Goal: Transaction & Acquisition: Purchase product/service

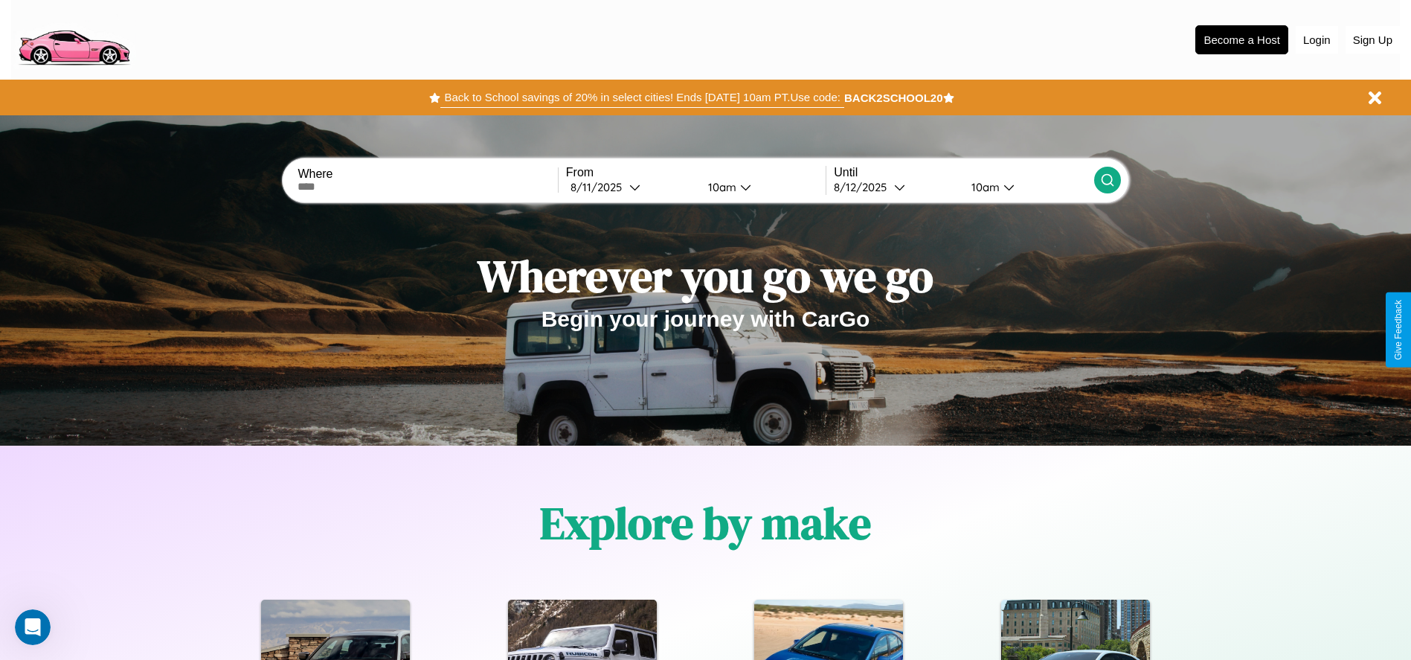
click at [642, 97] on button "Back to School savings of 20% in select cities! Ends [DATE] 10am PT. Use code:" at bounding box center [641, 97] width 403 height 21
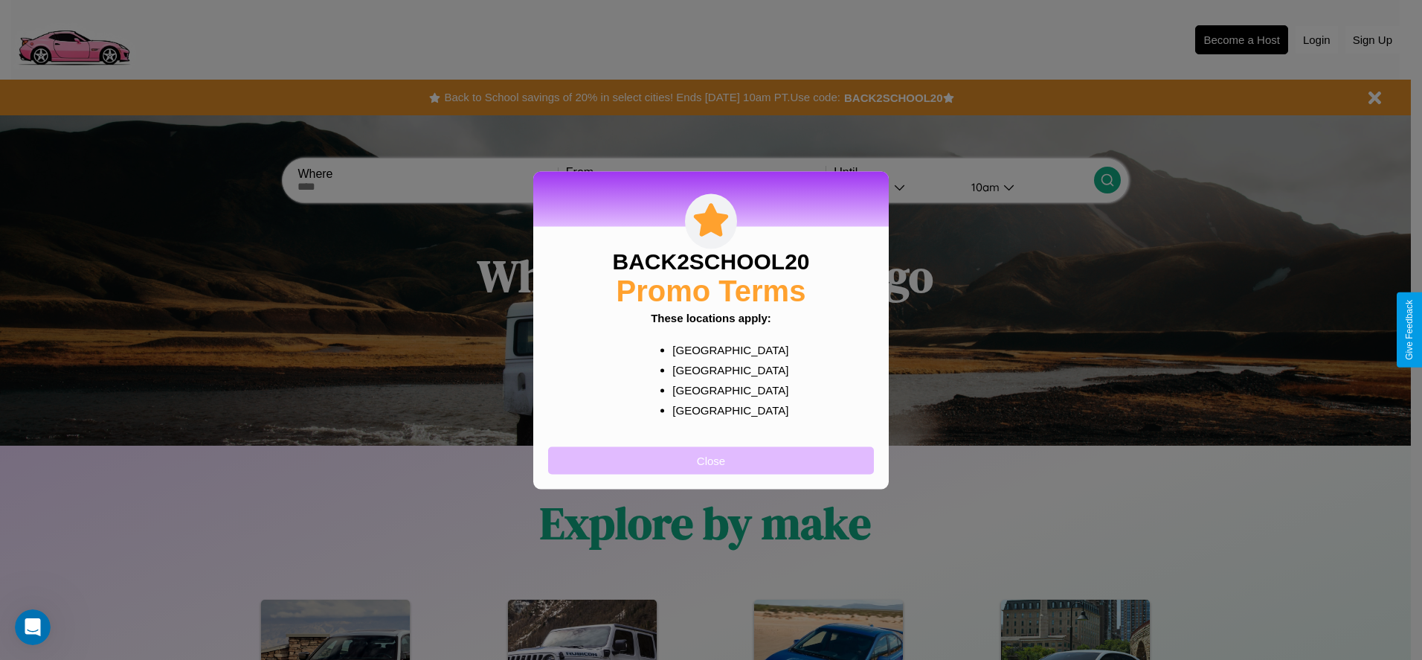
click at [711, 460] on button "Close" at bounding box center [711, 460] width 326 height 28
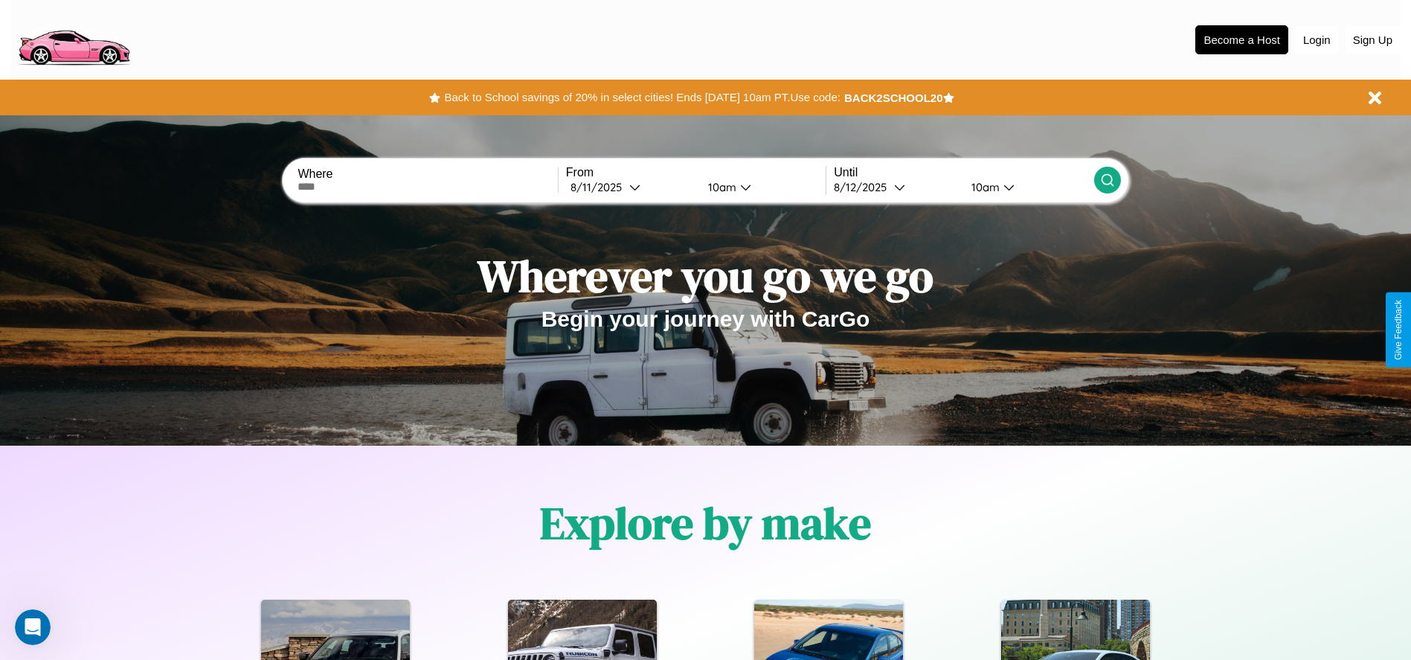
click at [428, 187] on input "text" at bounding box center [427, 187] width 260 height 12
type input "******"
click at [631, 187] on icon at bounding box center [634, 186] width 11 height 11
select select "*"
select select "****"
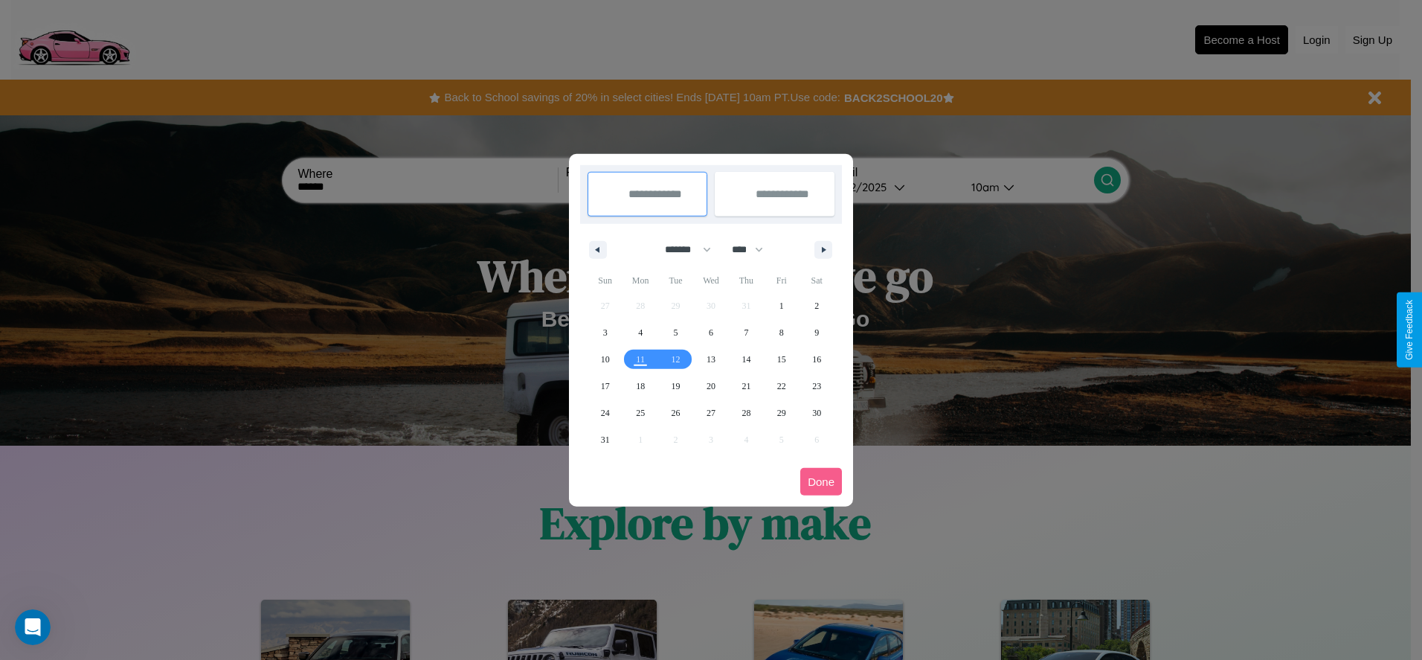
drag, startPoint x: 681, startPoint y: 249, endPoint x: 711, endPoint y: 298, distance: 57.4
click at [681, 249] on select "******* ******** ***** ***** *** **** **** ****** ********* ******* ******** **…" at bounding box center [685, 249] width 63 height 25
select select "*"
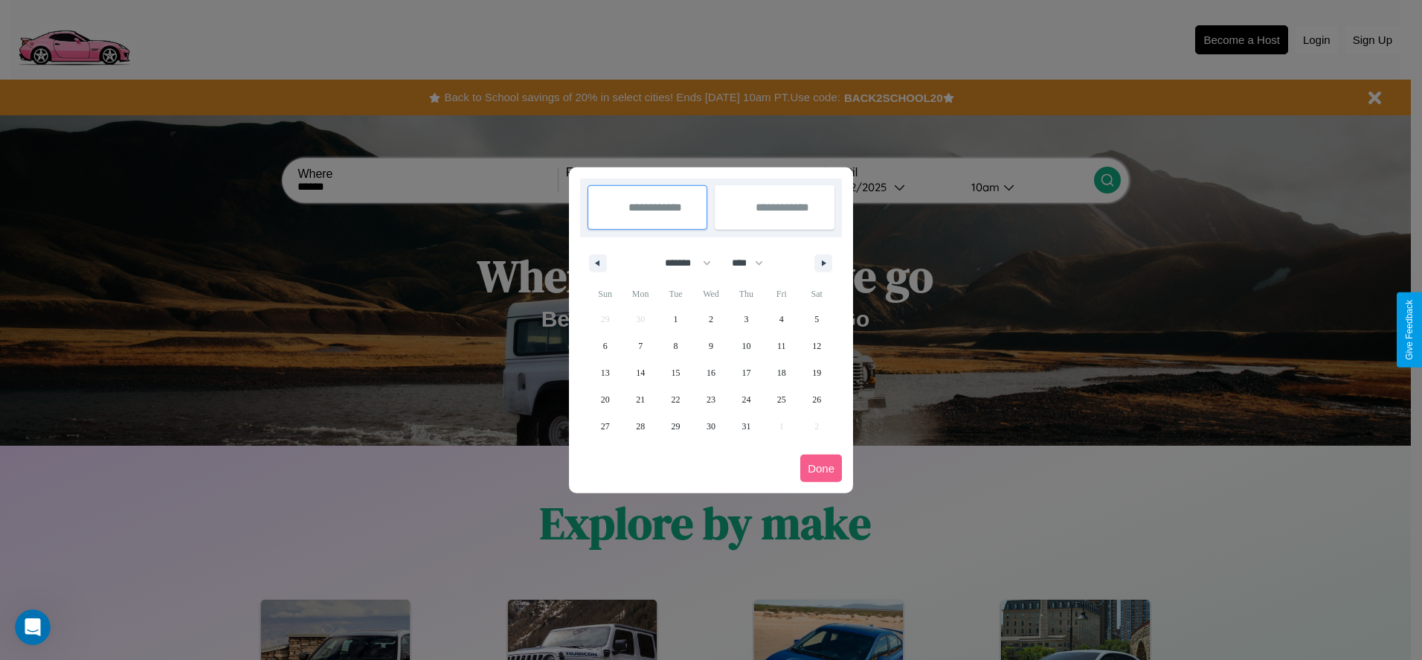
drag, startPoint x: 754, startPoint y: 262, endPoint x: 711, endPoint y: 298, distance: 56.0
click at [754, 262] on select "**** **** **** **** **** **** **** **** **** **** **** **** **** **** **** ****…" at bounding box center [746, 263] width 45 height 25
select select "****"
click at [710, 425] on span "29" at bounding box center [710, 426] width 9 height 27
type input "**********"
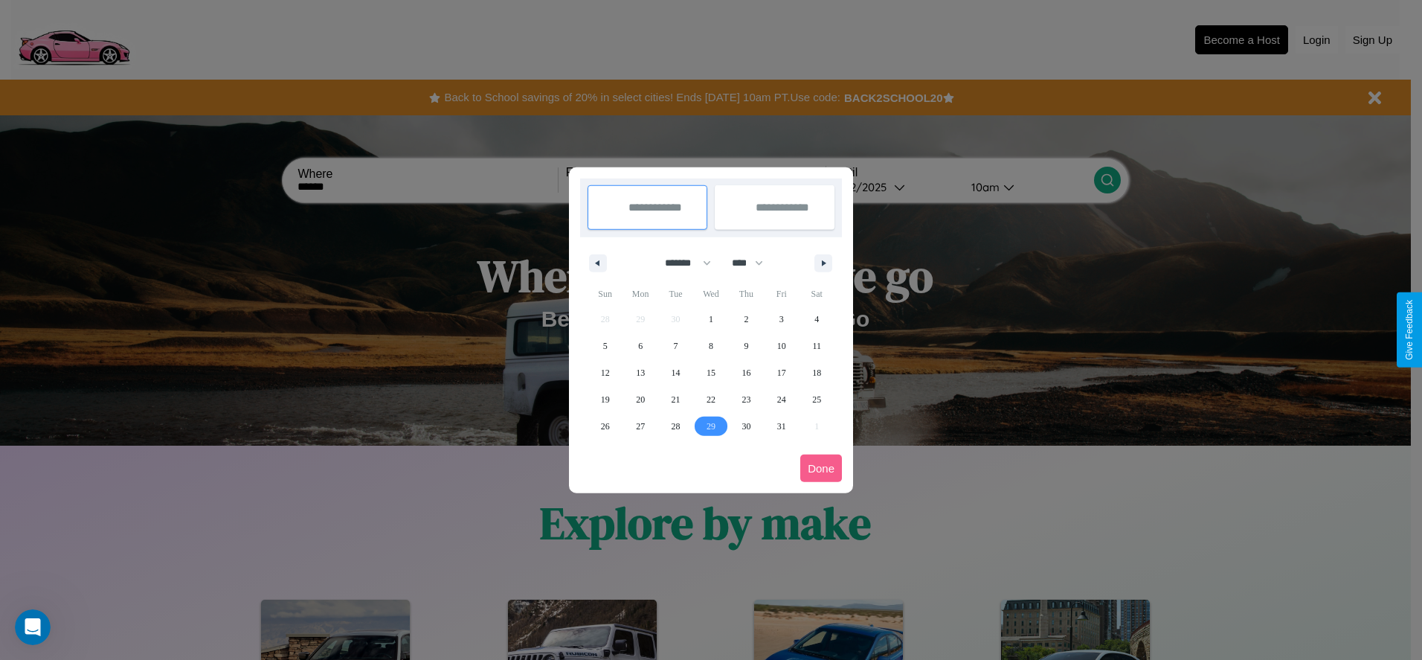
type input "**********"
click at [823, 262] on icon "button" at bounding box center [825, 263] width 7 height 6
select select "*"
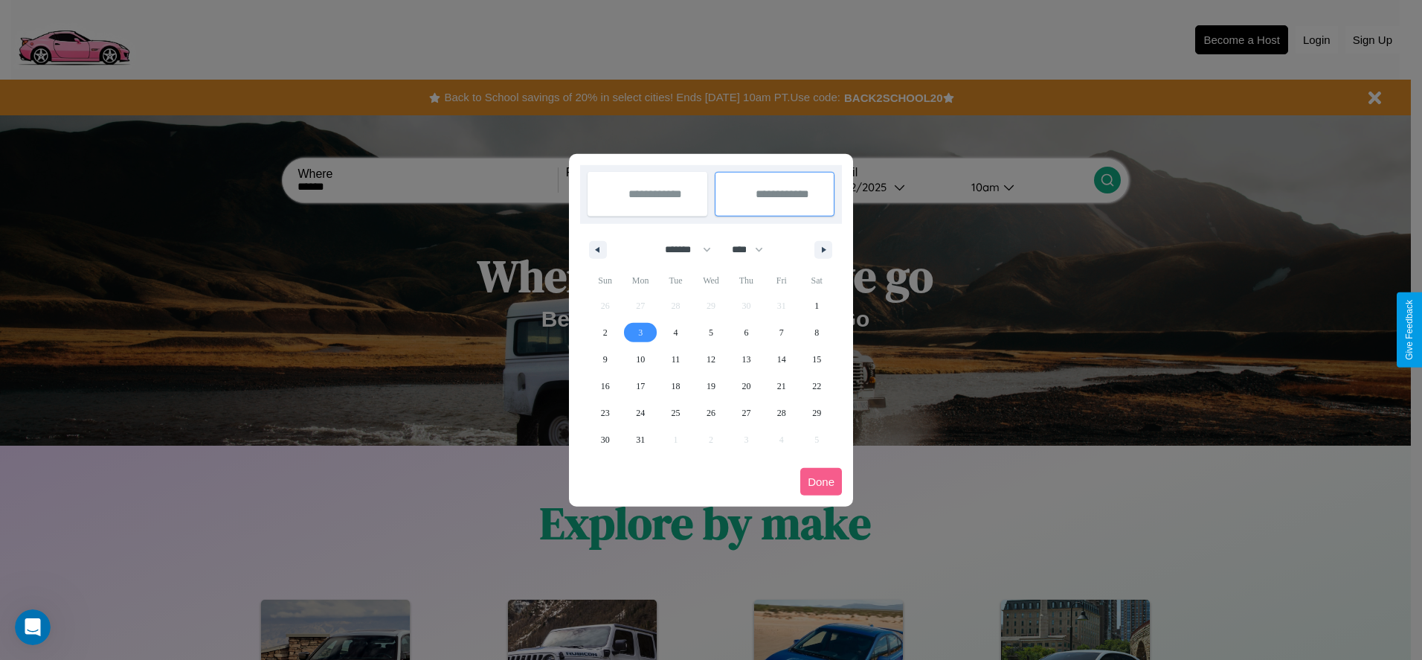
click at [640, 332] on span "3" at bounding box center [640, 332] width 4 height 27
type input "**********"
select select "*"
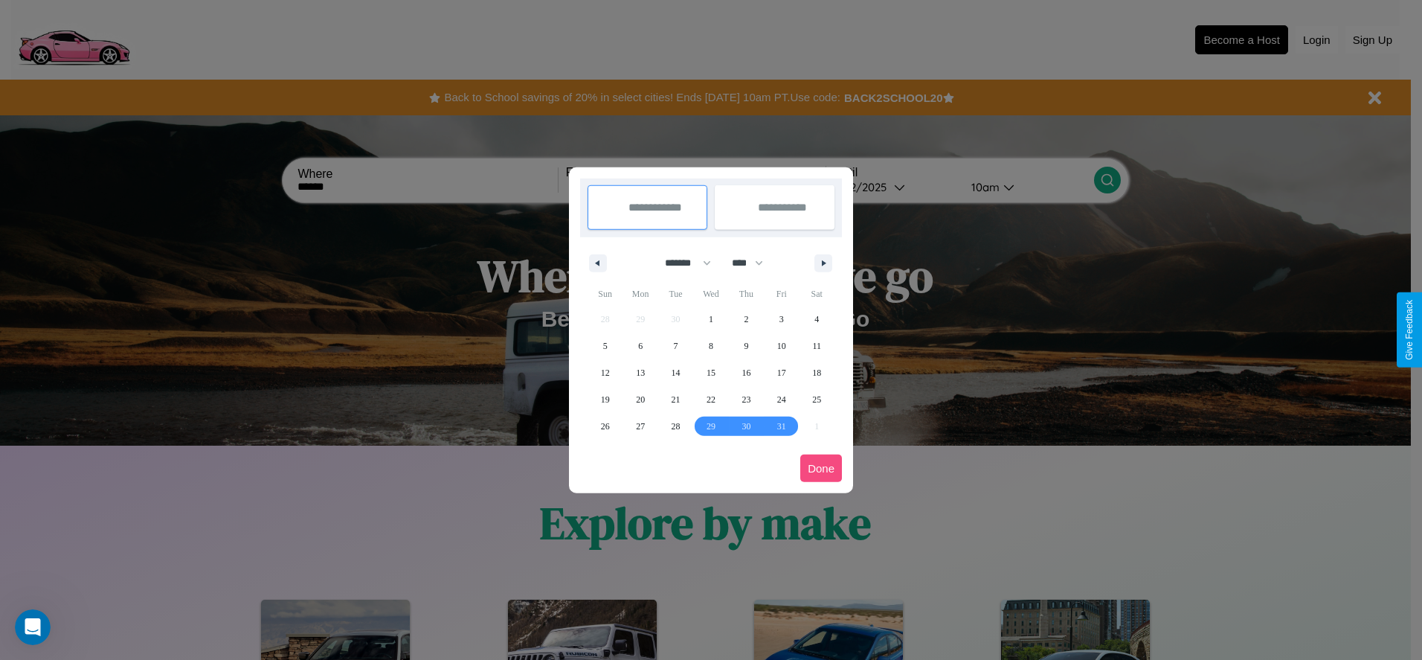
click at [821, 468] on button "Done" at bounding box center [821, 468] width 42 height 28
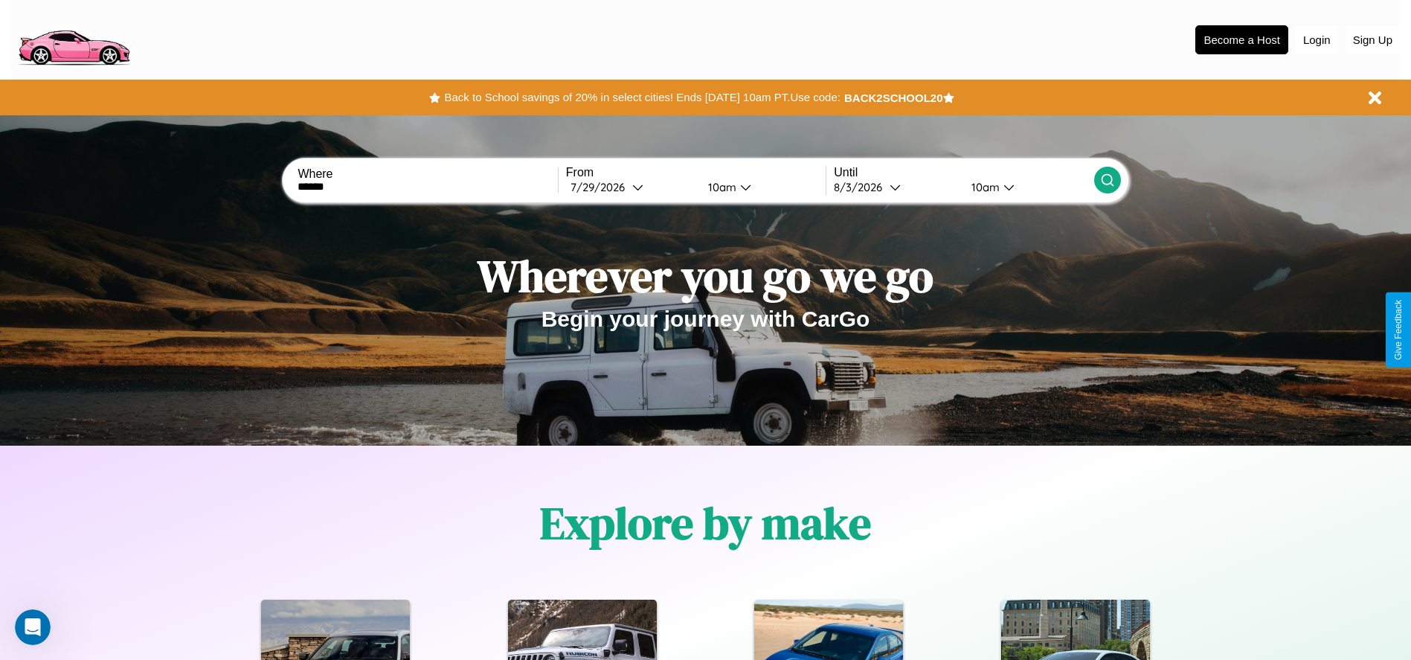
click at [1106, 180] on icon at bounding box center [1107, 180] width 15 height 15
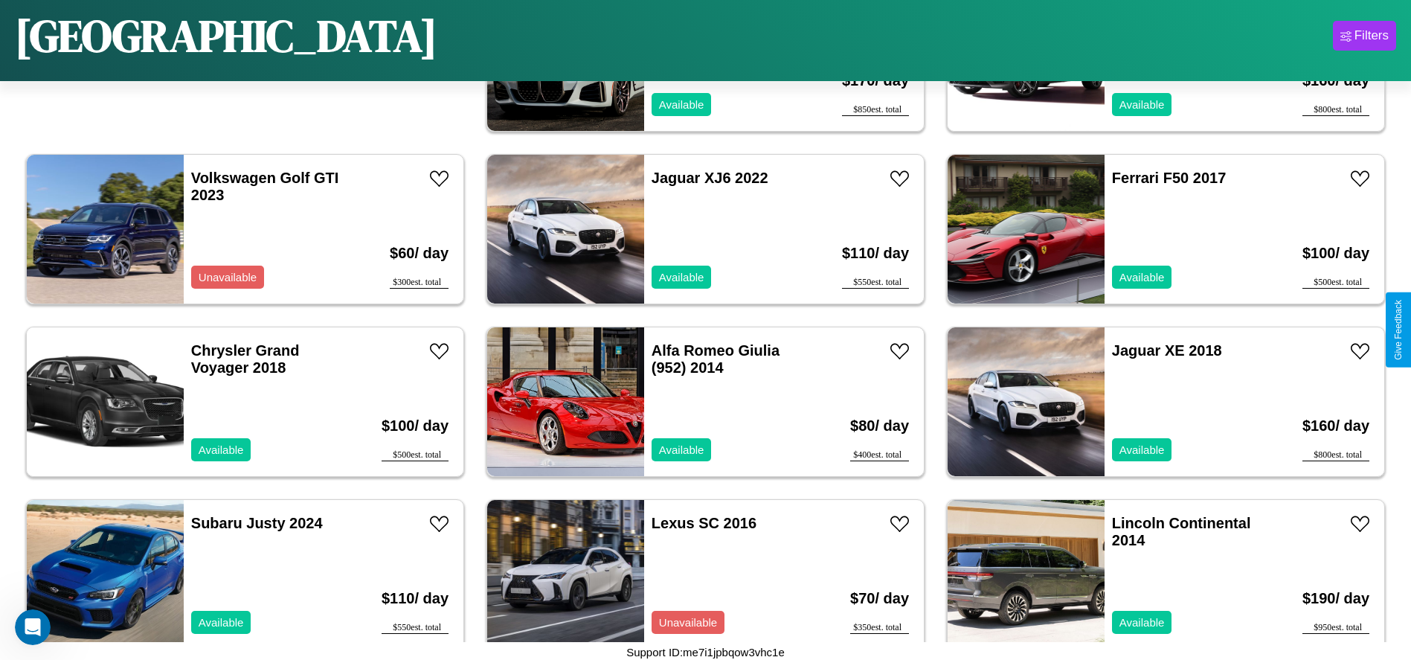
scroll to position [511, 0]
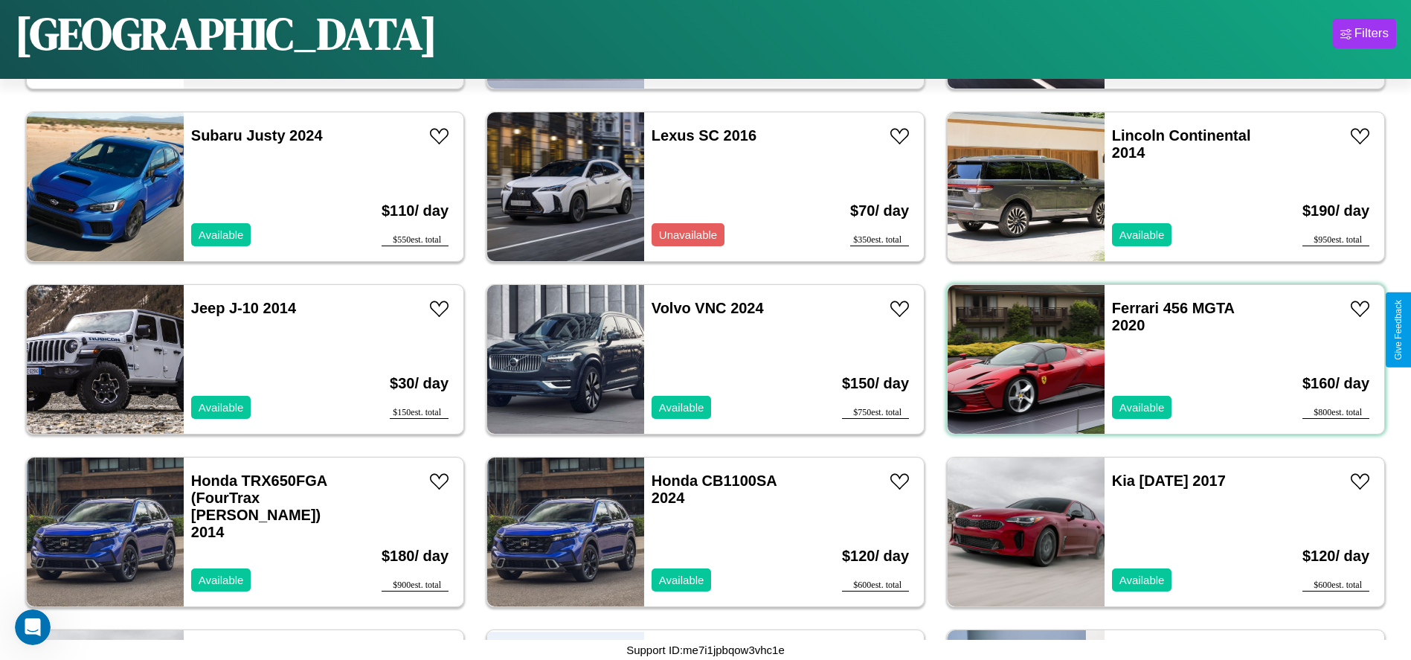
click at [1156, 359] on div "Ferrari 456 MGTA 2020 Available" at bounding box center [1190, 359] width 172 height 149
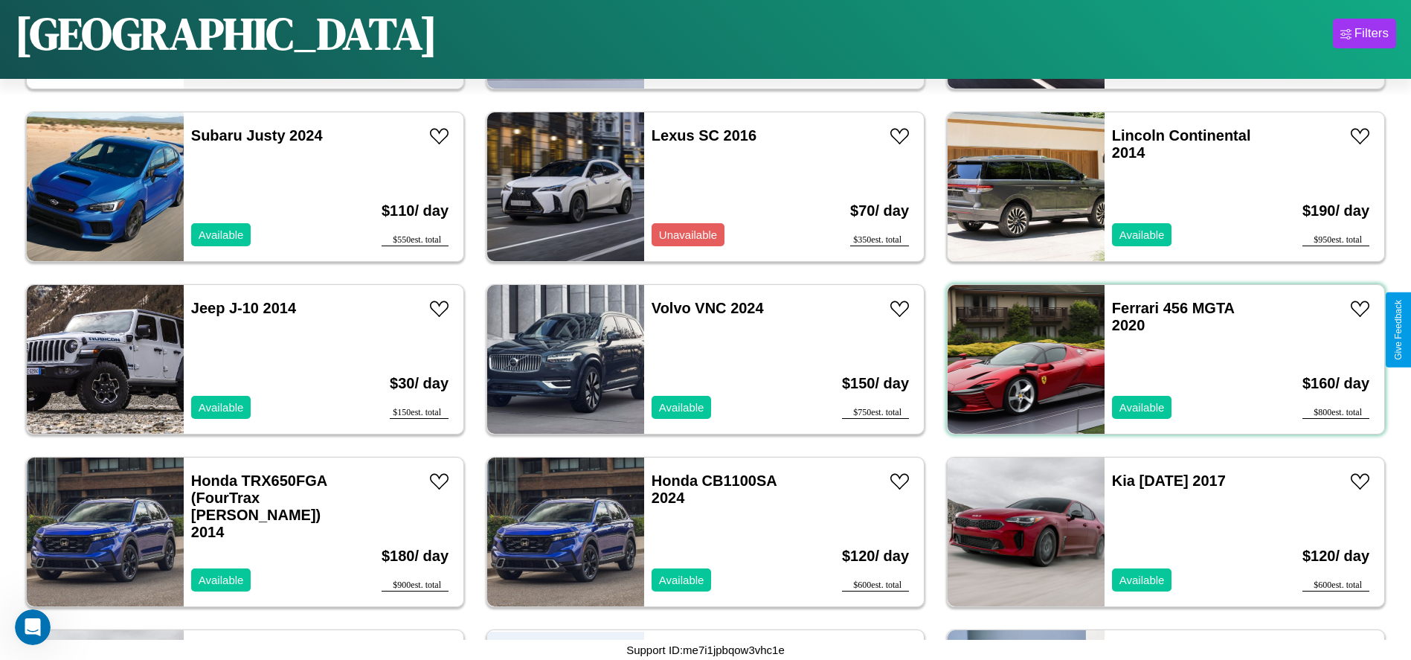
click at [1156, 359] on div "Ferrari 456 MGTA 2020 Available" at bounding box center [1190, 359] width 172 height 149
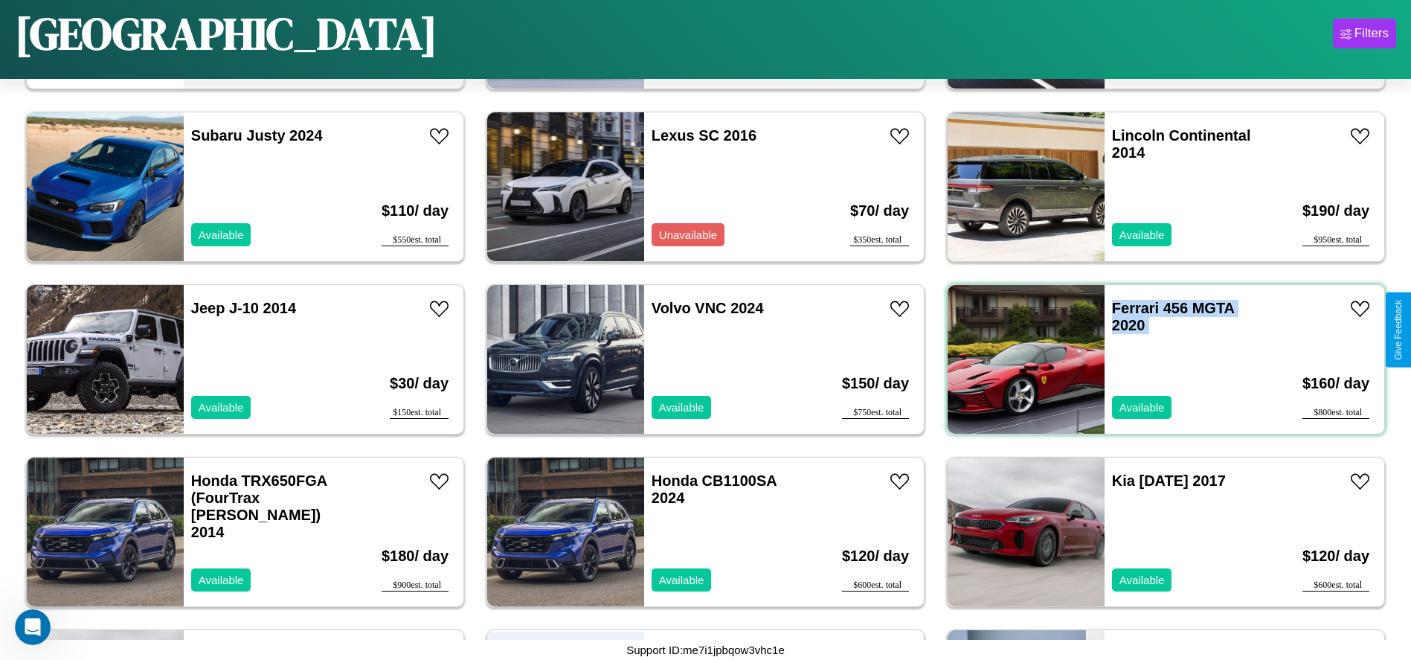
click at [1156, 359] on div "Ferrari 456 MGTA 2020 Available" at bounding box center [1190, 359] width 172 height 149
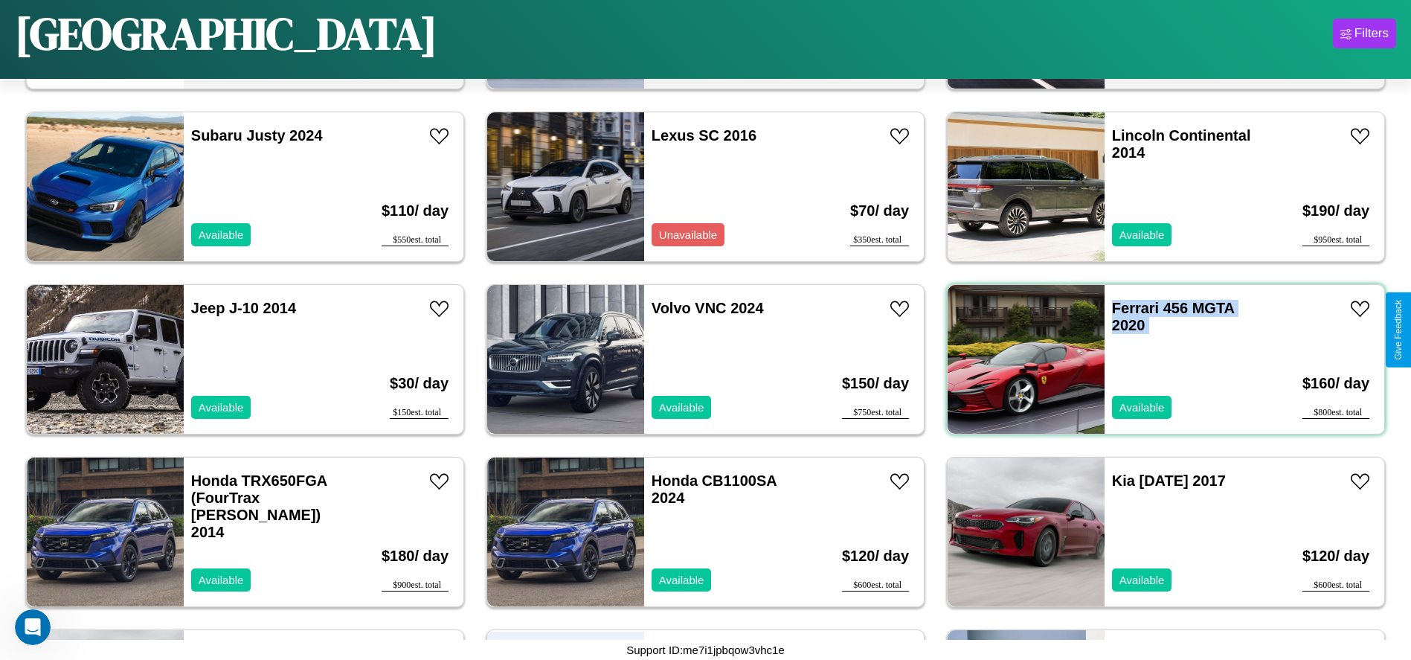
click at [1156, 359] on div "Ferrari 456 MGTA 2020 Available" at bounding box center [1190, 359] width 172 height 149
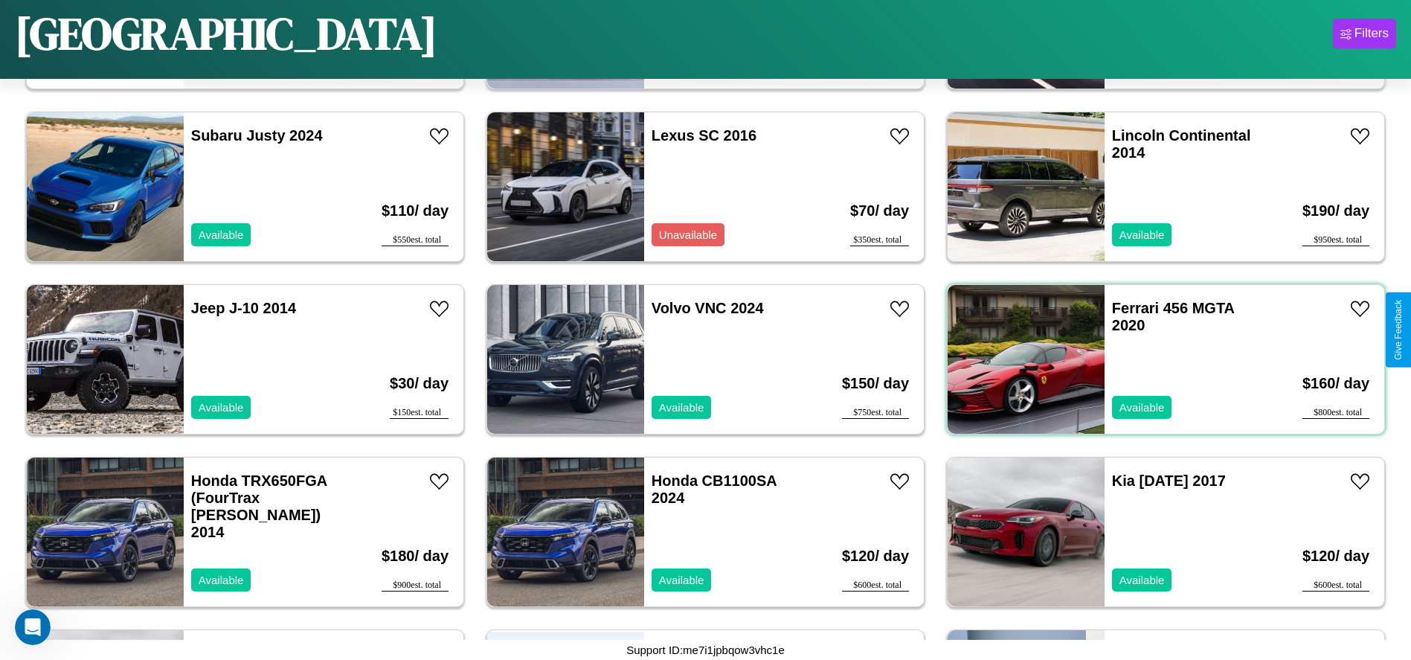
click at [1156, 359] on div "Ferrari 456 MGTA 2020 Available" at bounding box center [1190, 359] width 172 height 149
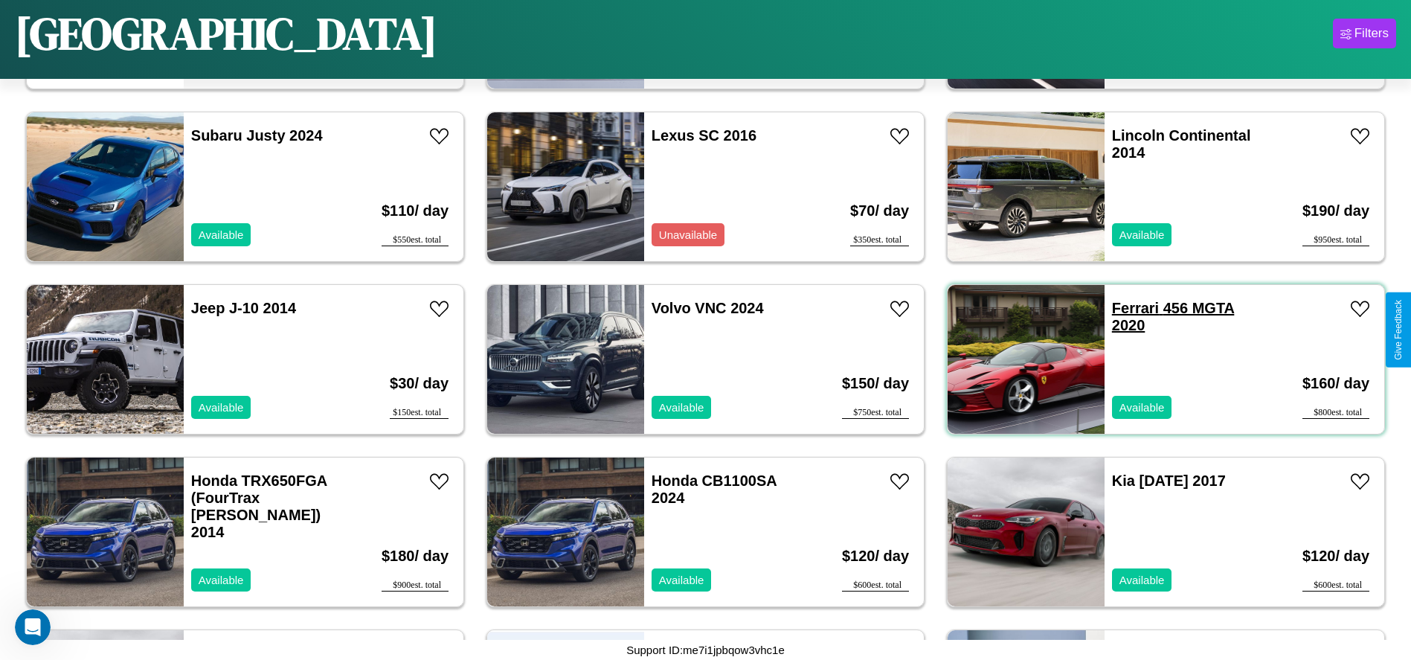
click at [1126, 308] on link "Ferrari 456 MGTA 2020" at bounding box center [1173, 316] width 123 height 33
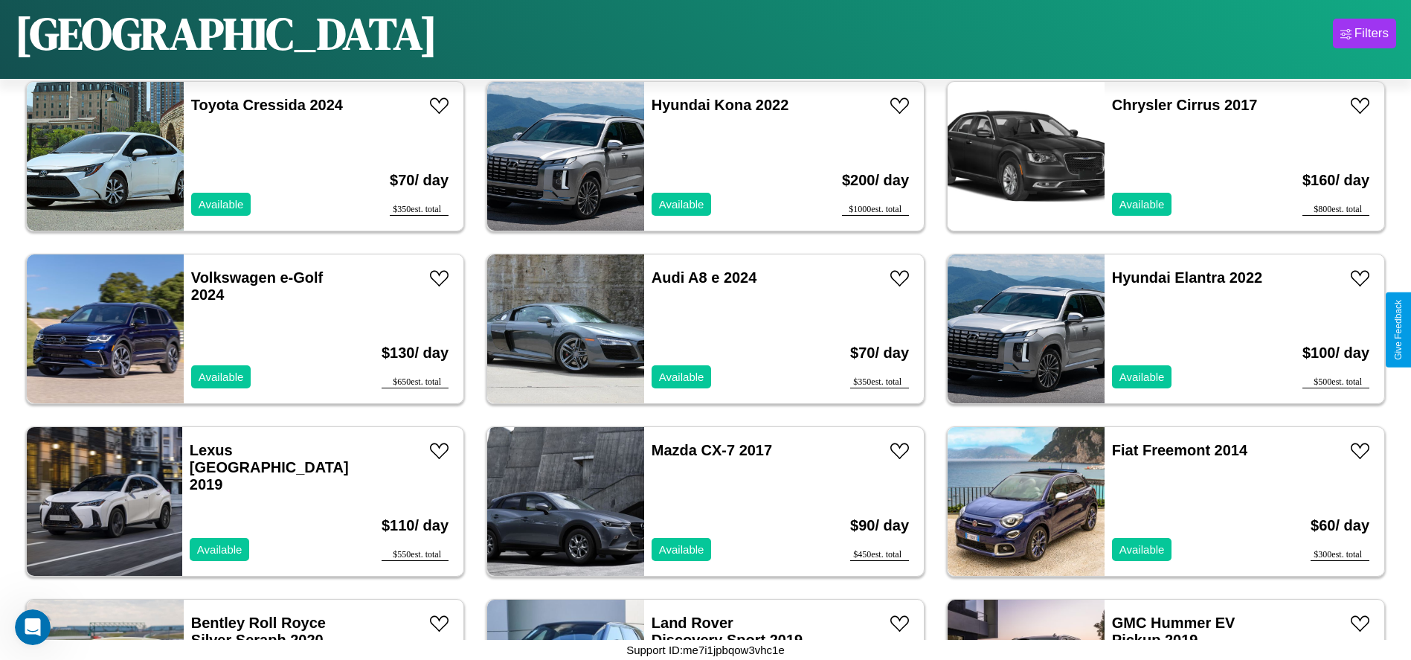
scroll to position [8612, 0]
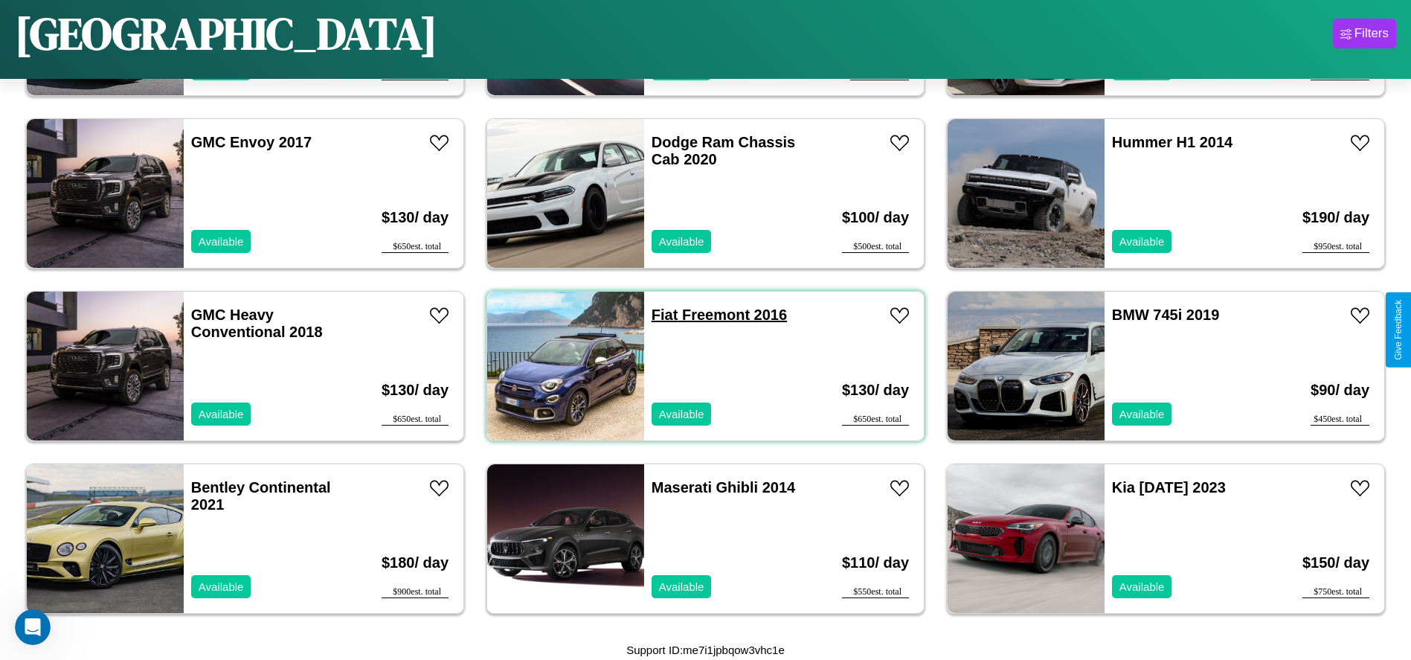
click at [659, 315] on link "Fiat Freemont 2016" at bounding box center [718, 314] width 135 height 16
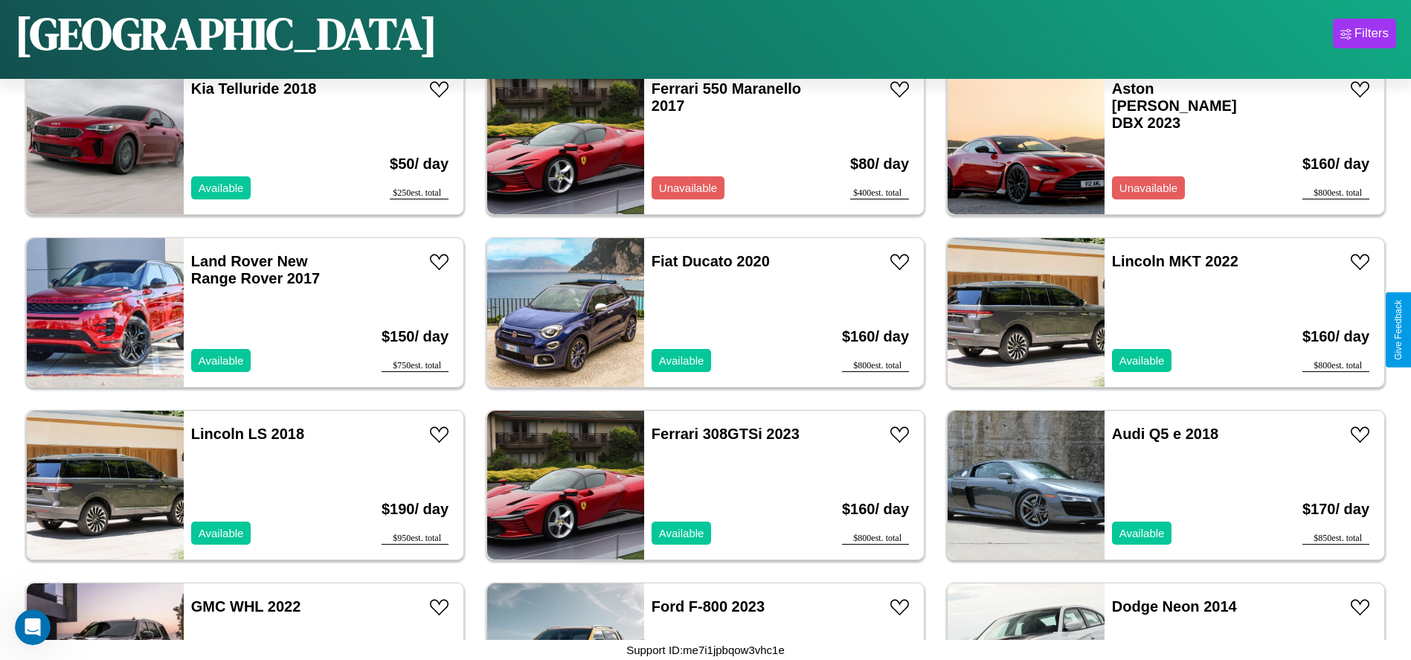
scroll to position [4134, 0]
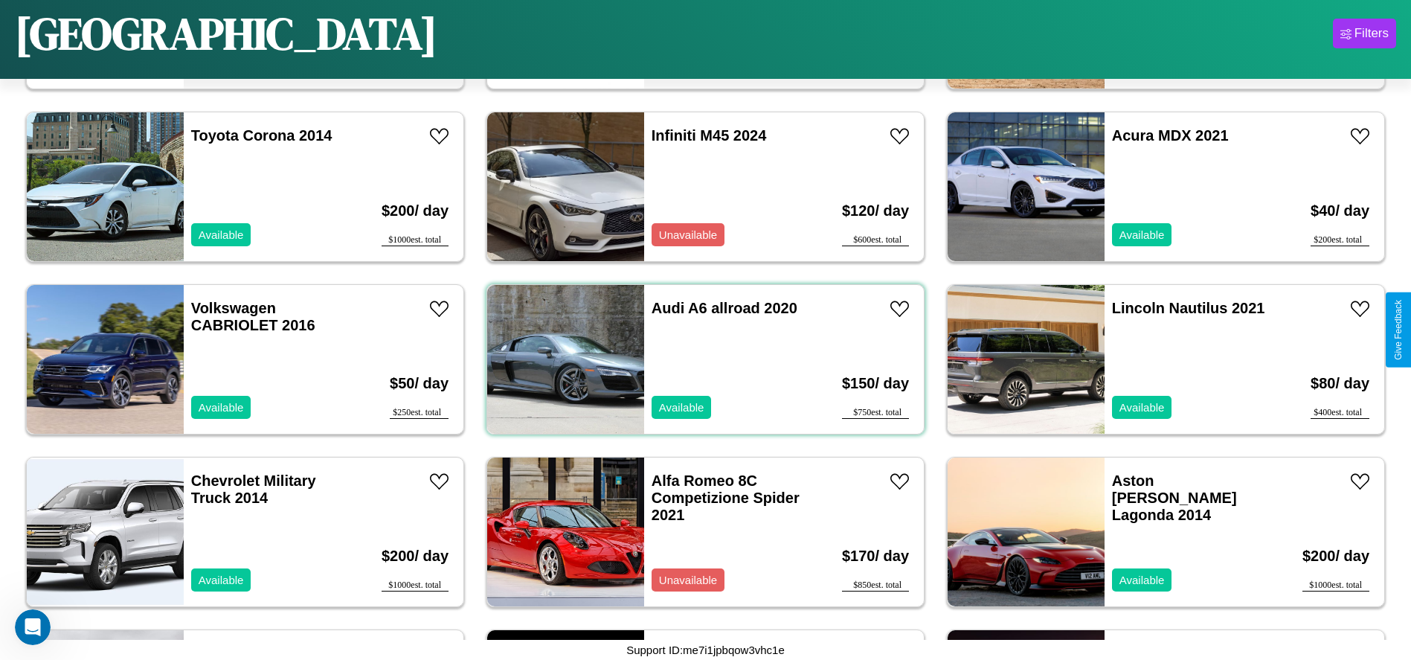
click at [700, 359] on div "Audi A6 allroad 2020 Available" at bounding box center [730, 359] width 172 height 149
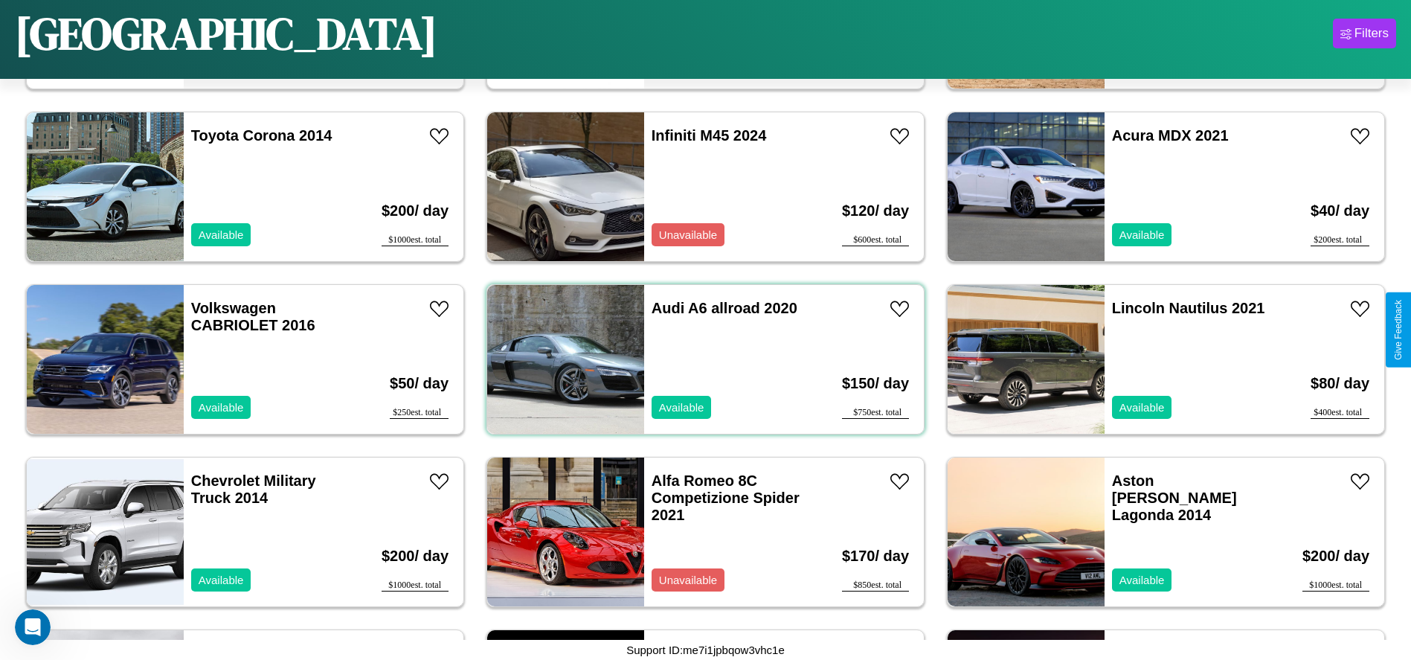
click at [700, 359] on div "Audi A6 allroad 2020 Available" at bounding box center [730, 359] width 172 height 149
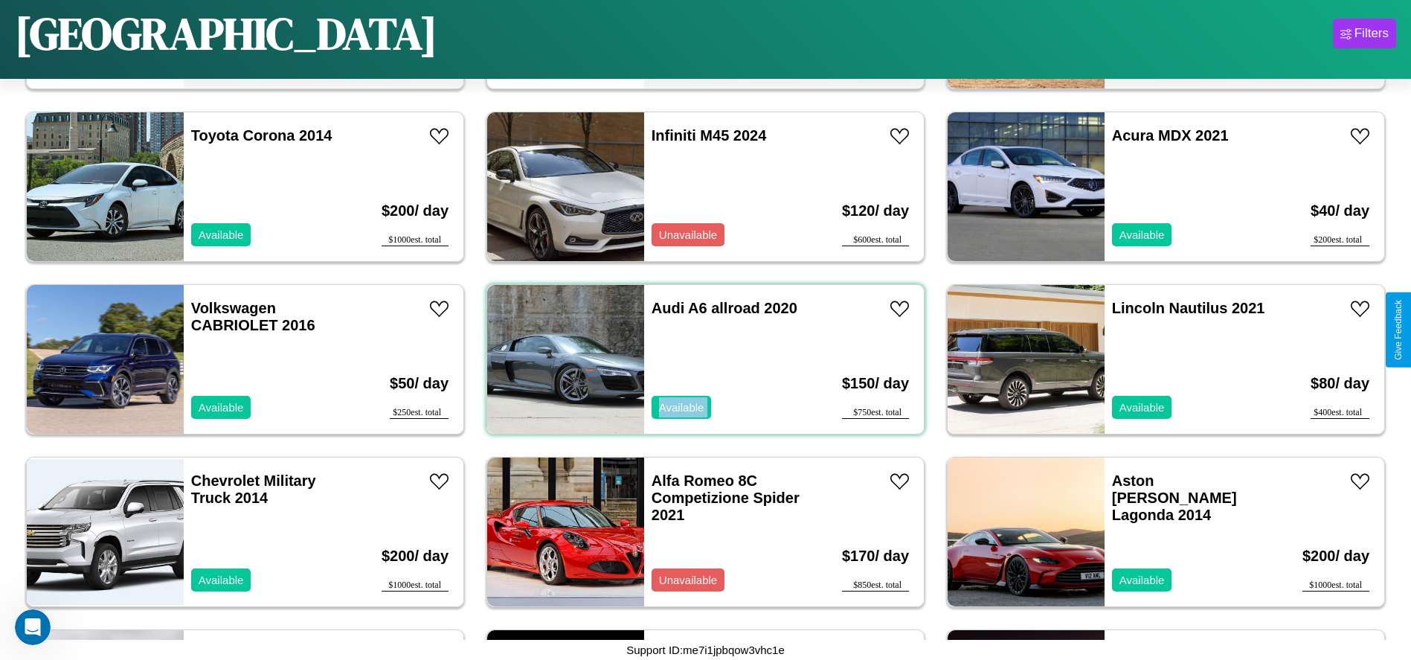
click at [700, 359] on div "Audi A6 allroad 2020 Available" at bounding box center [730, 359] width 172 height 149
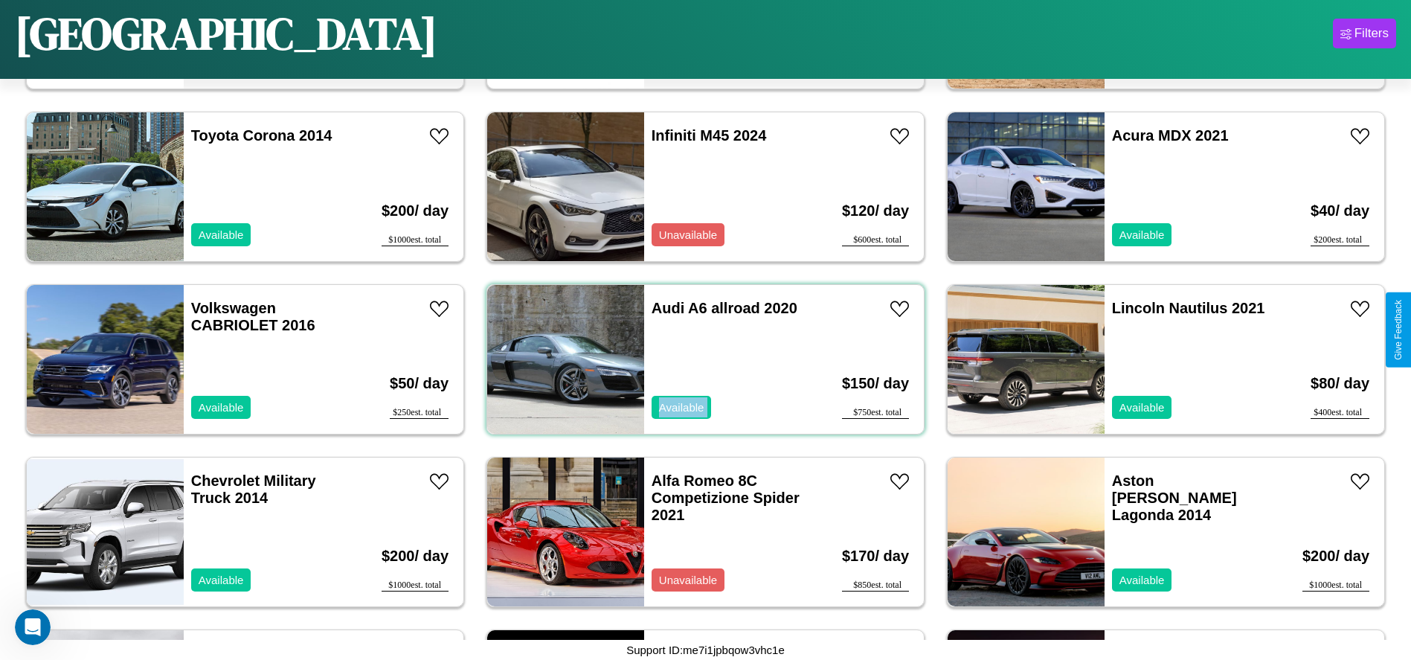
click at [700, 359] on div "Audi A6 allroad 2020 Available" at bounding box center [730, 359] width 172 height 149
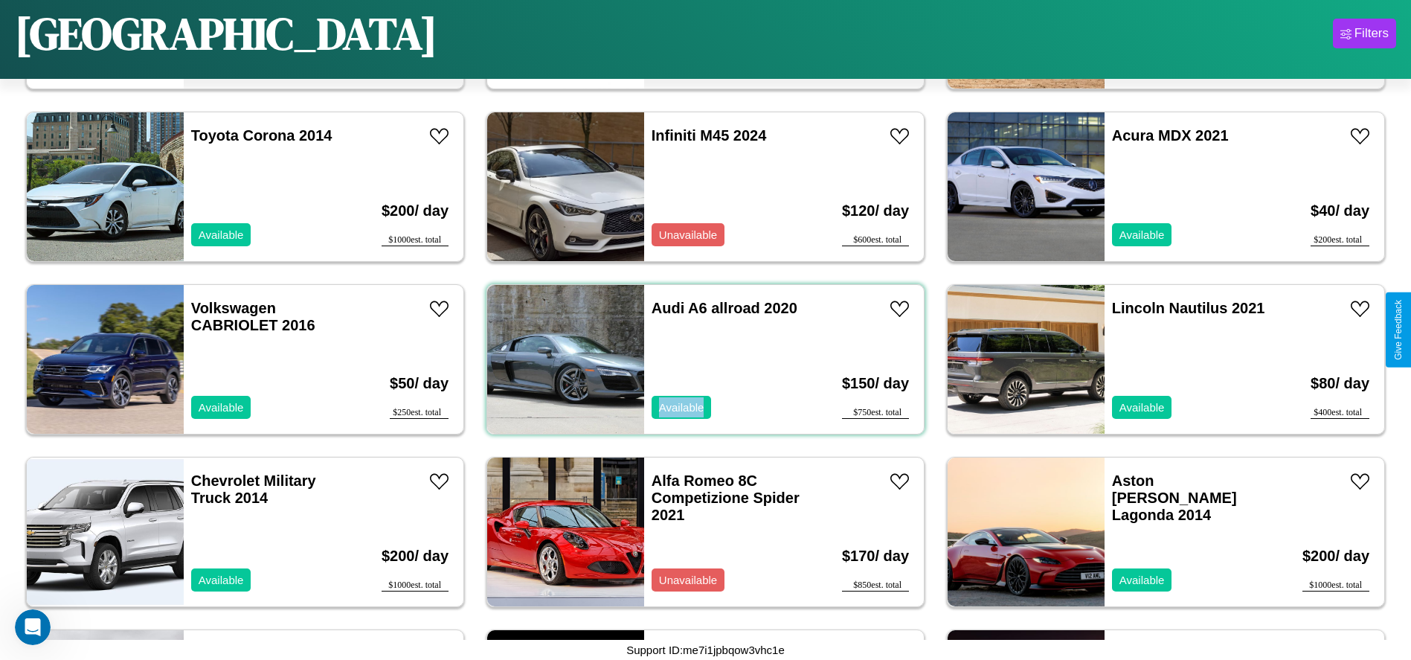
click at [700, 359] on div "Audi A6 allroad 2020 Available" at bounding box center [730, 359] width 172 height 149
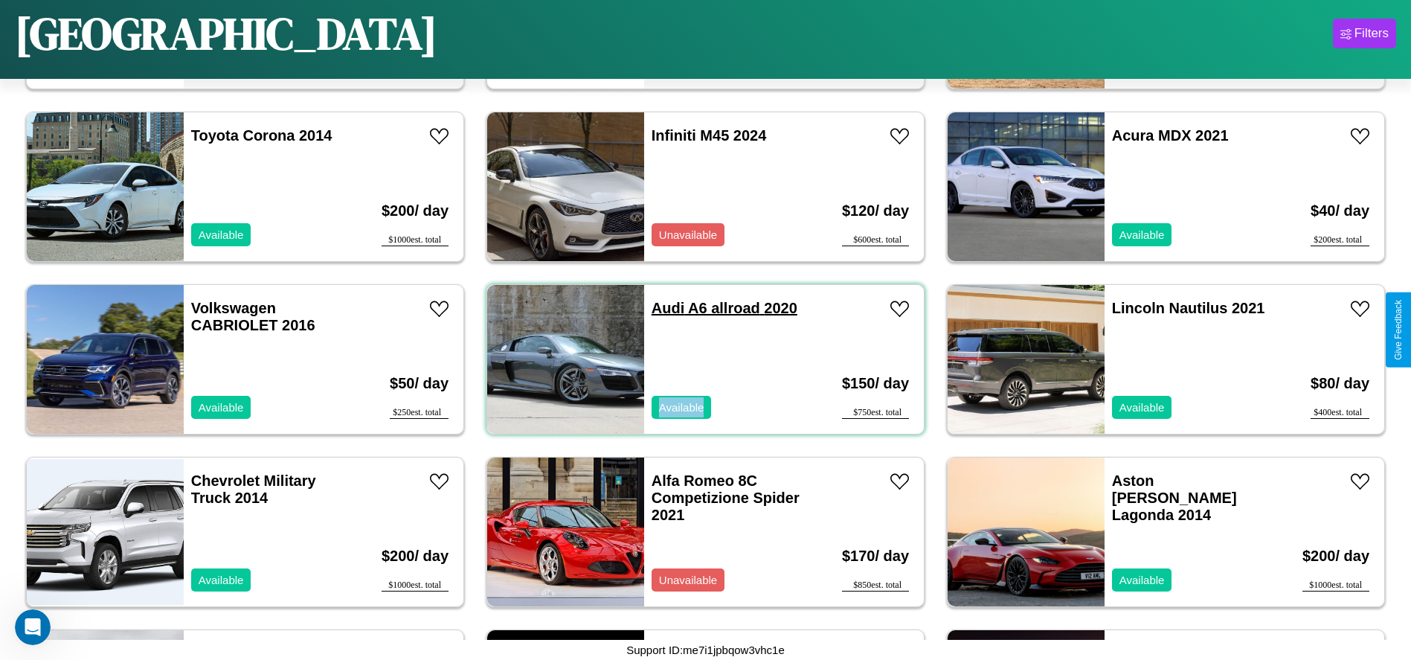
click at [663, 308] on link "Audi A6 allroad 2020" at bounding box center [724, 308] width 146 height 16
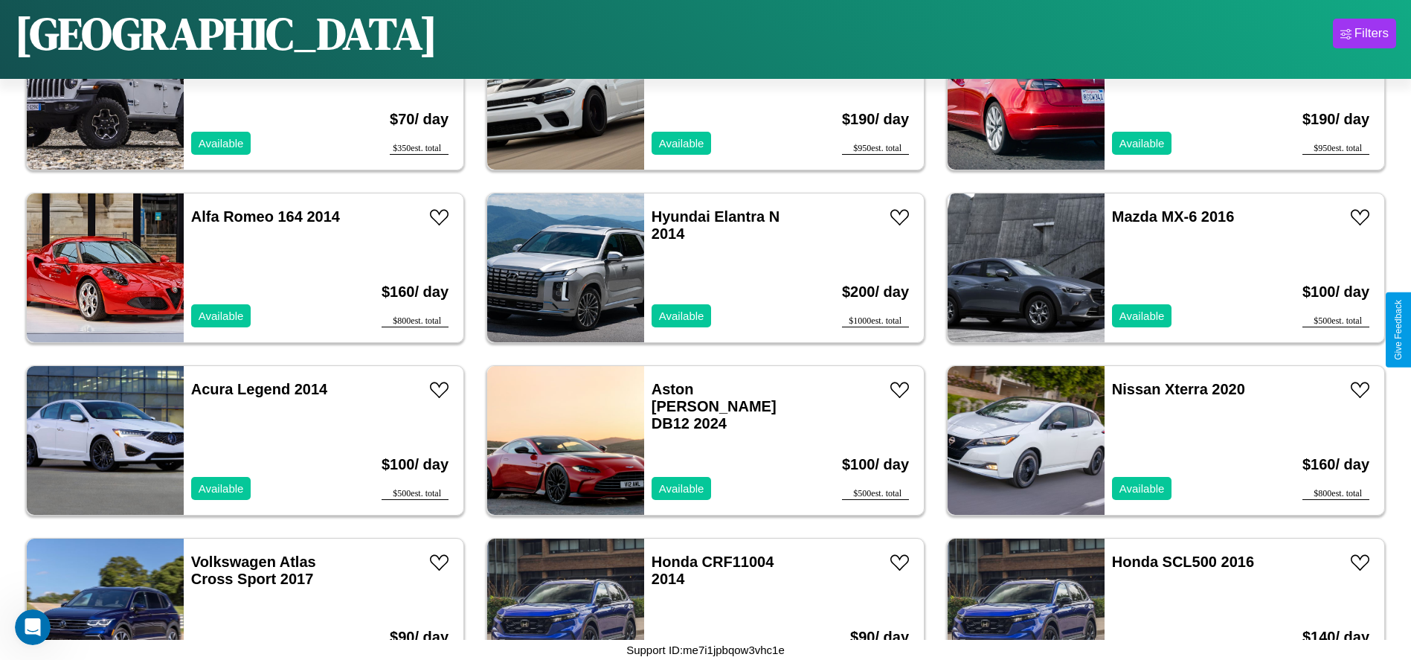
scroll to position [1891, 0]
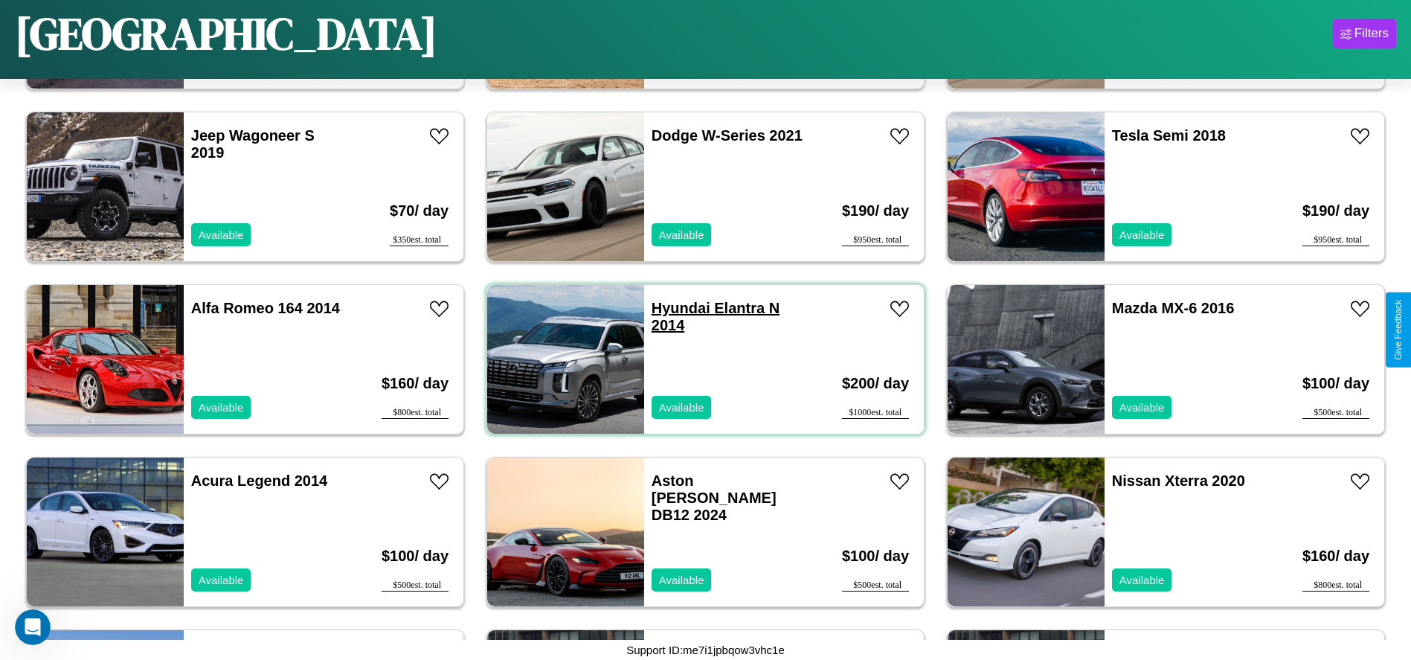
click at [675, 308] on link "Hyundai Elantra N 2014" at bounding box center [715, 316] width 128 height 33
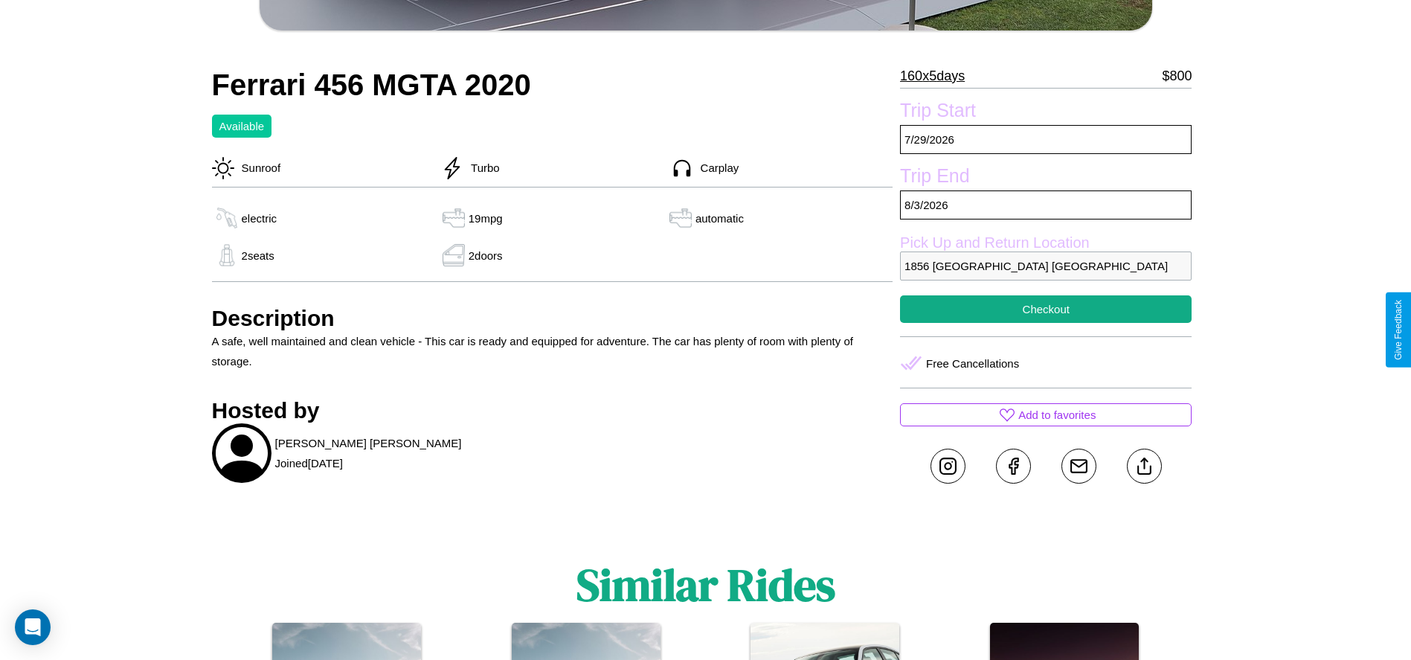
scroll to position [780, 0]
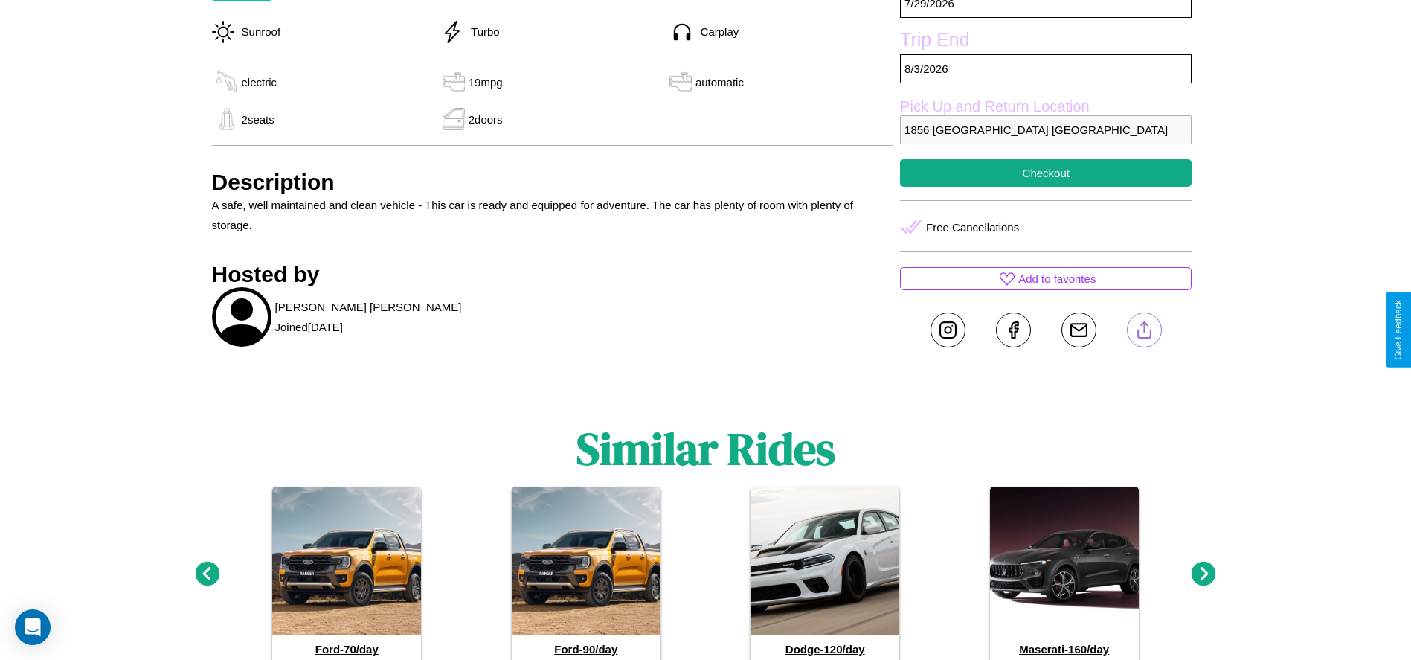
click at [1144, 329] on line at bounding box center [1144, 327] width 0 height 10
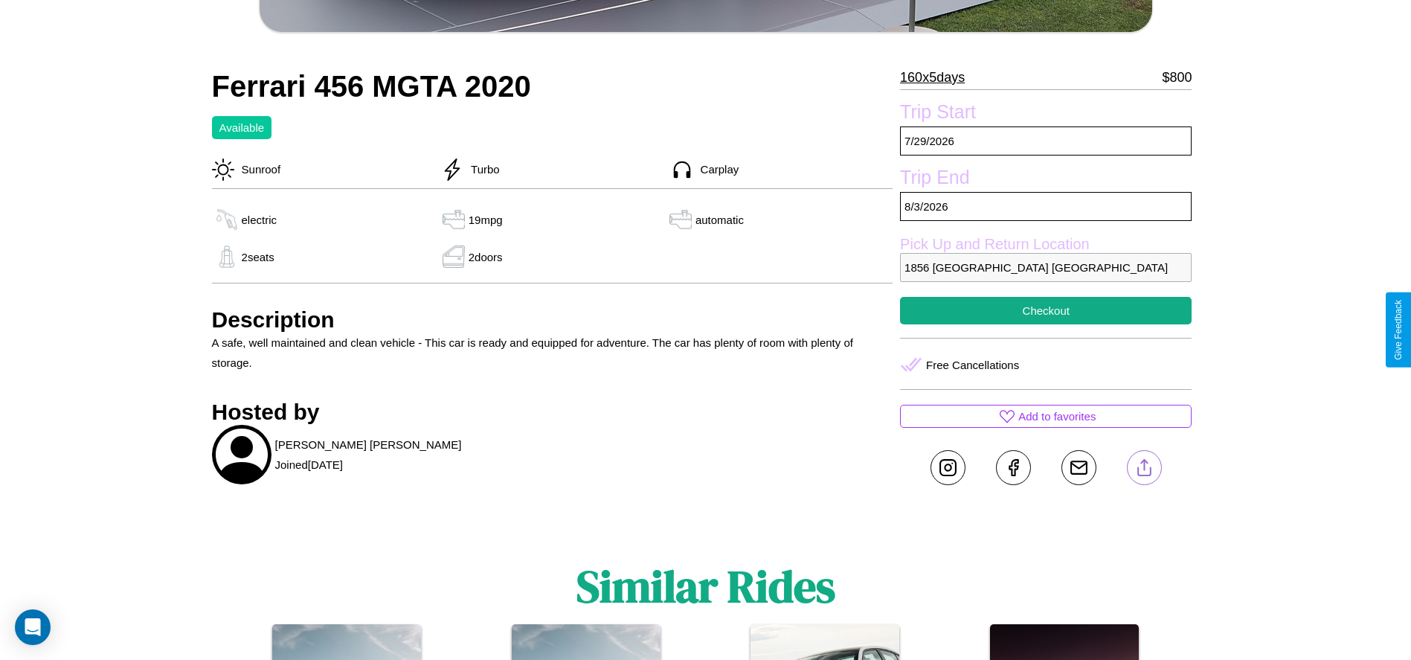
scroll to position [623, 0]
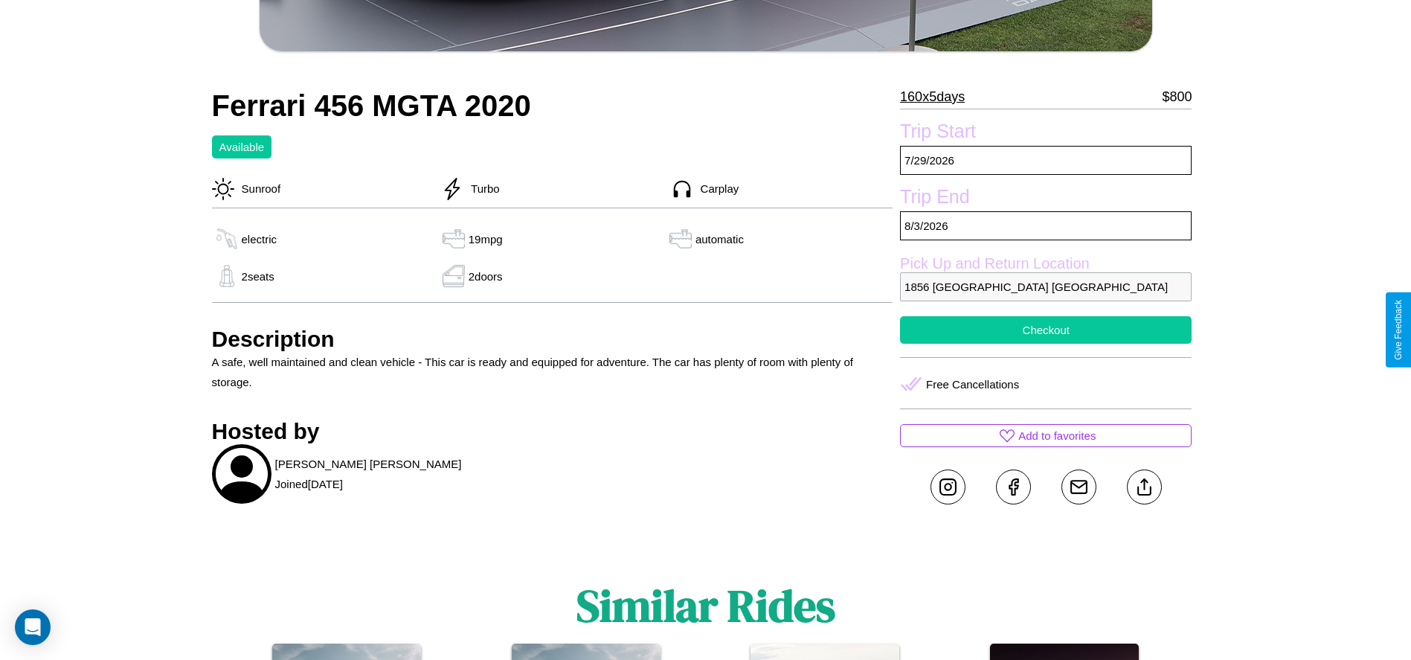
click at [1045, 329] on button "Checkout" at bounding box center [1045, 330] width 291 height 28
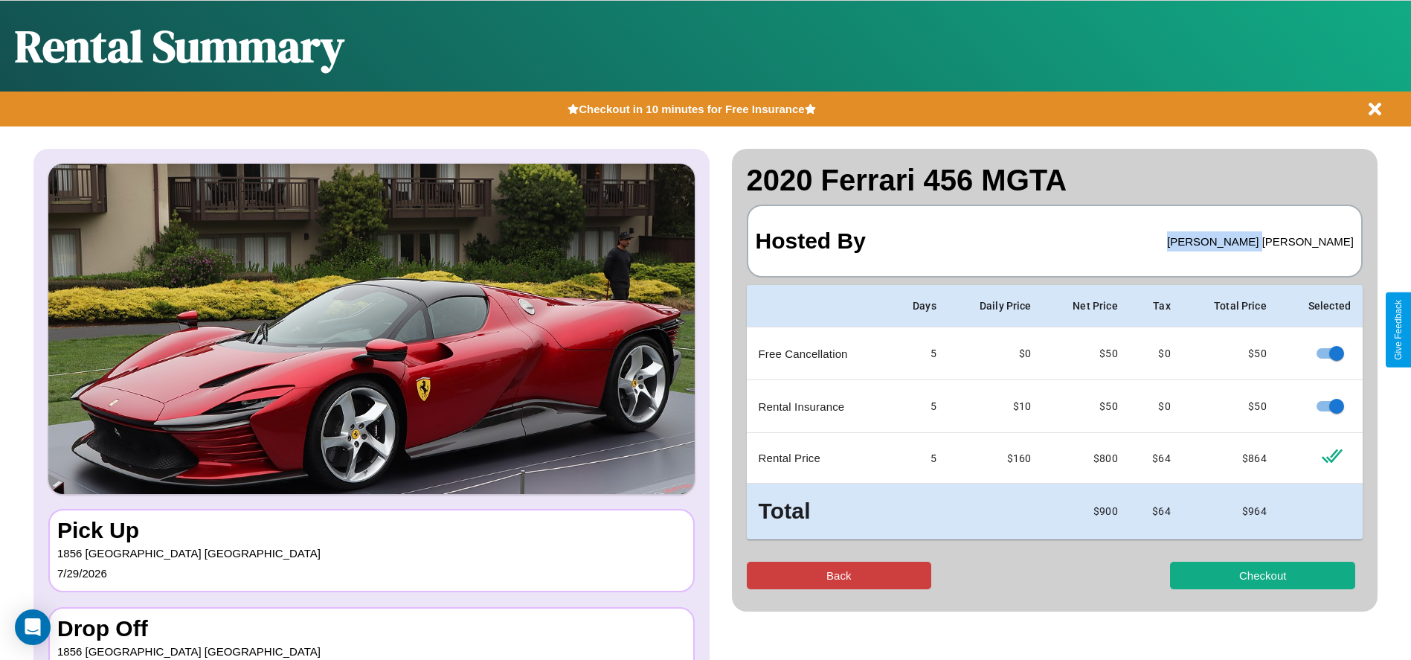
click at [838, 575] on button "Back" at bounding box center [839, 575] width 185 height 28
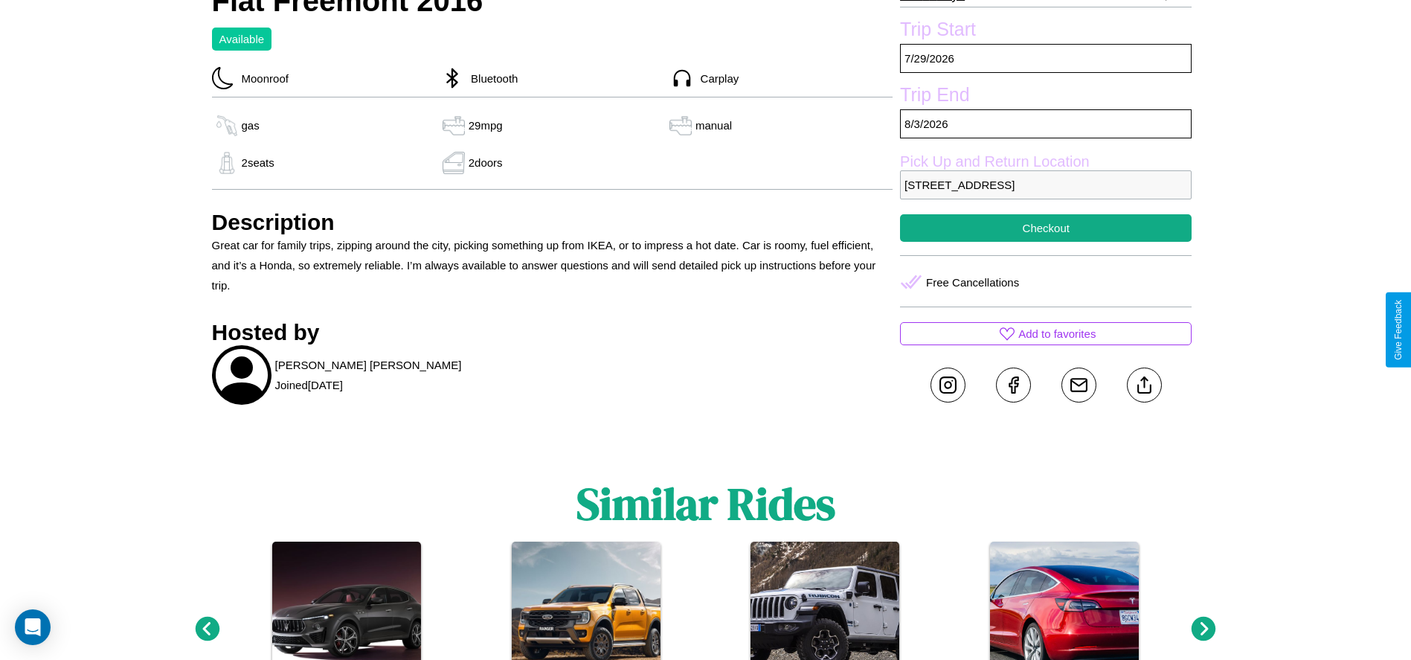
scroll to position [491, 0]
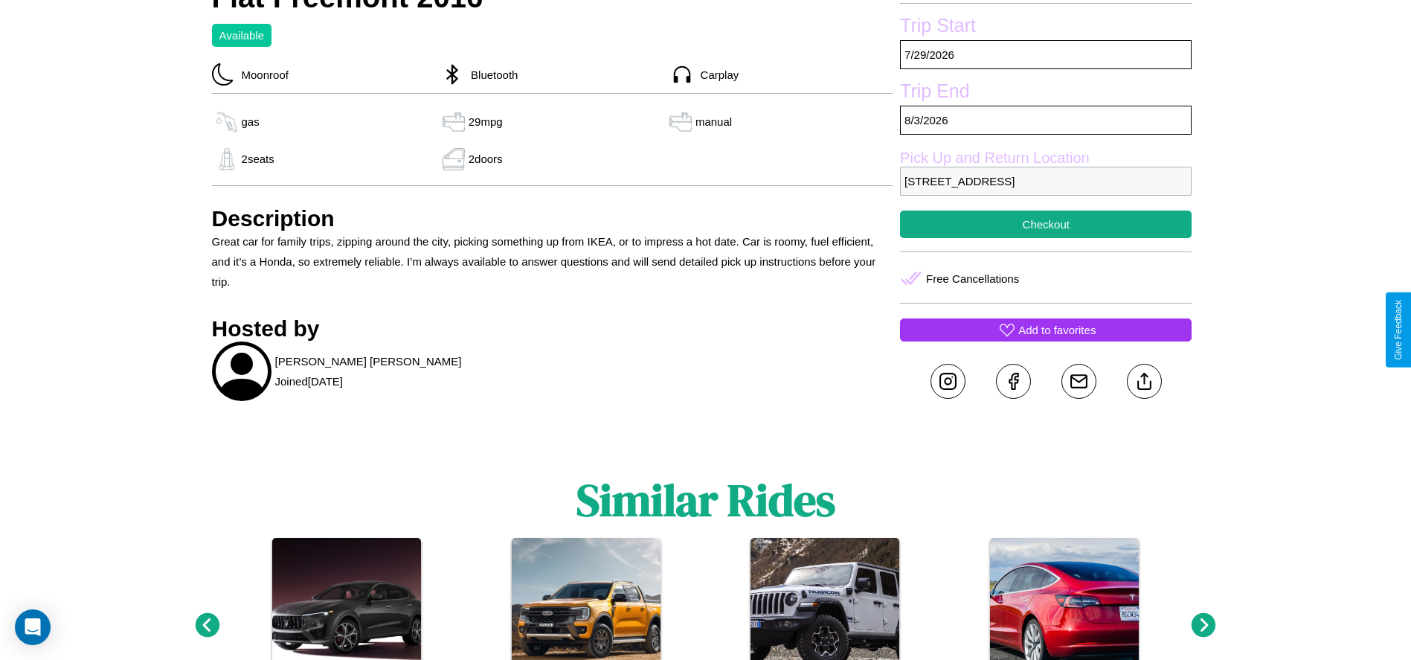
click at [1045, 329] on p "Add to favorites" at bounding box center [1056, 330] width 77 height 20
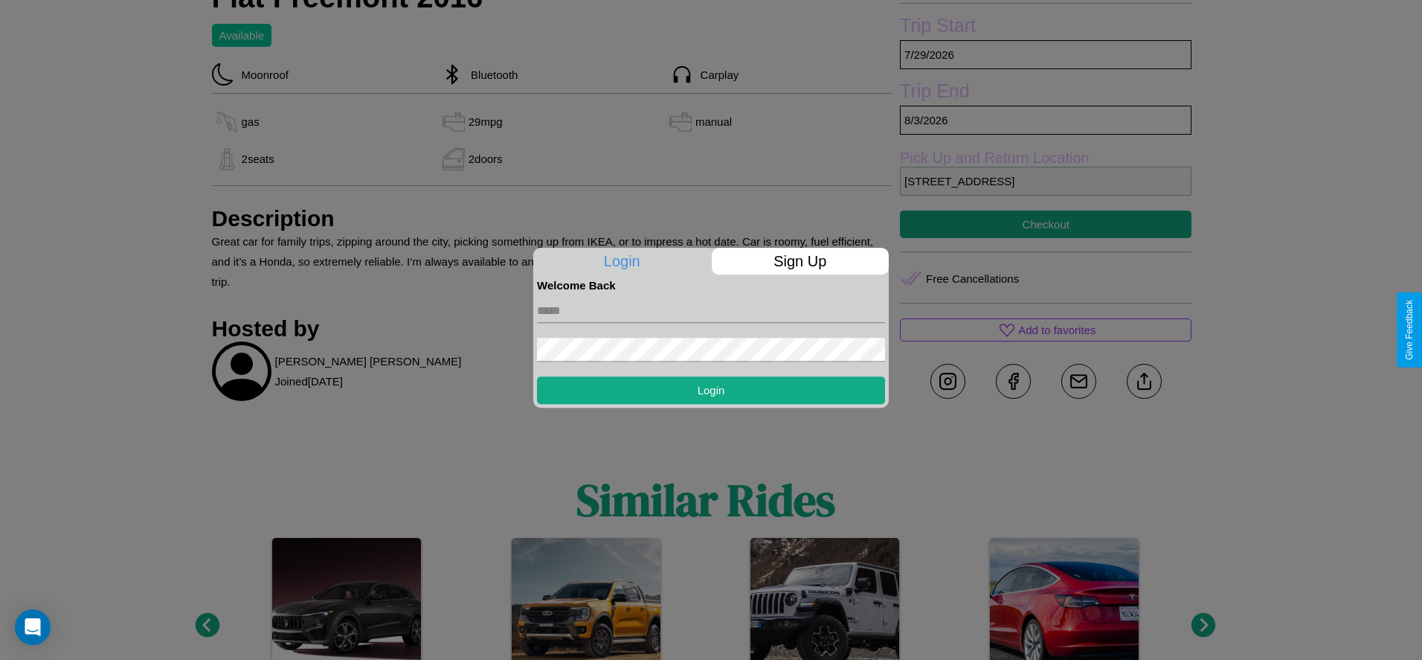
click at [711, 310] on input "text" at bounding box center [711, 311] width 348 height 24
type input "**********"
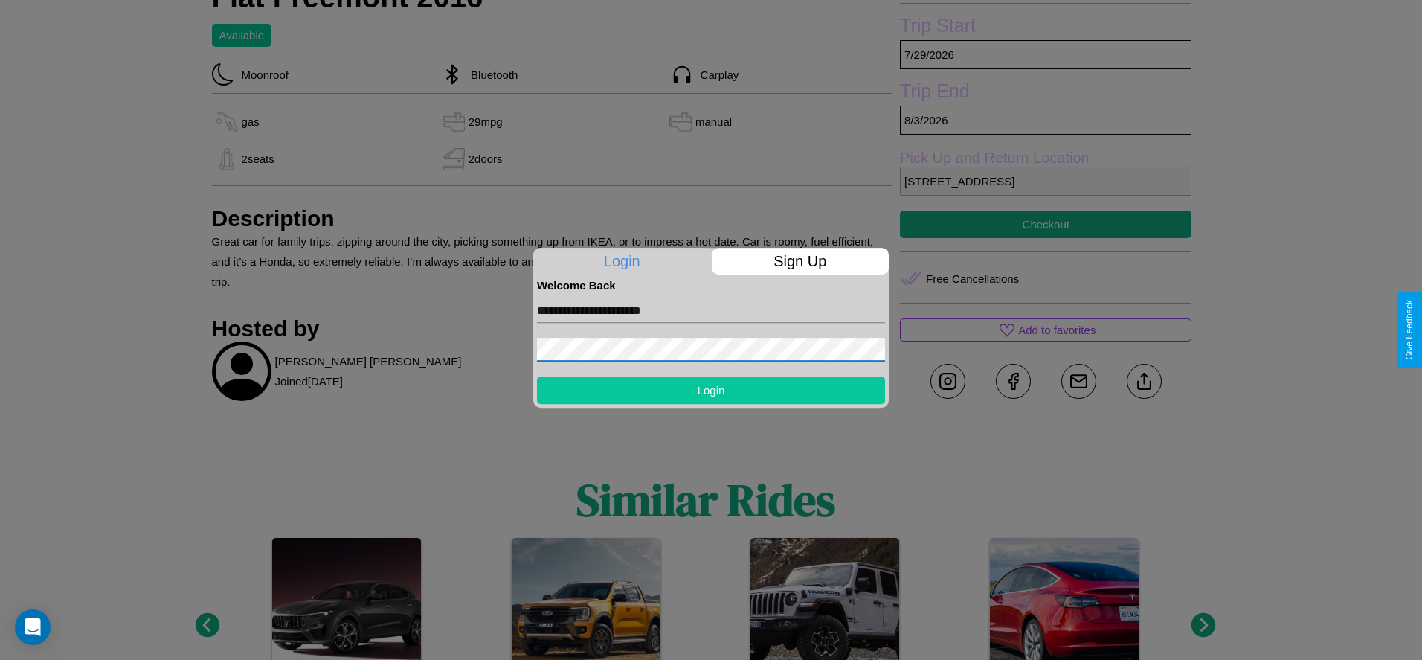
click at [711, 390] on button "Login" at bounding box center [711, 390] width 348 height 28
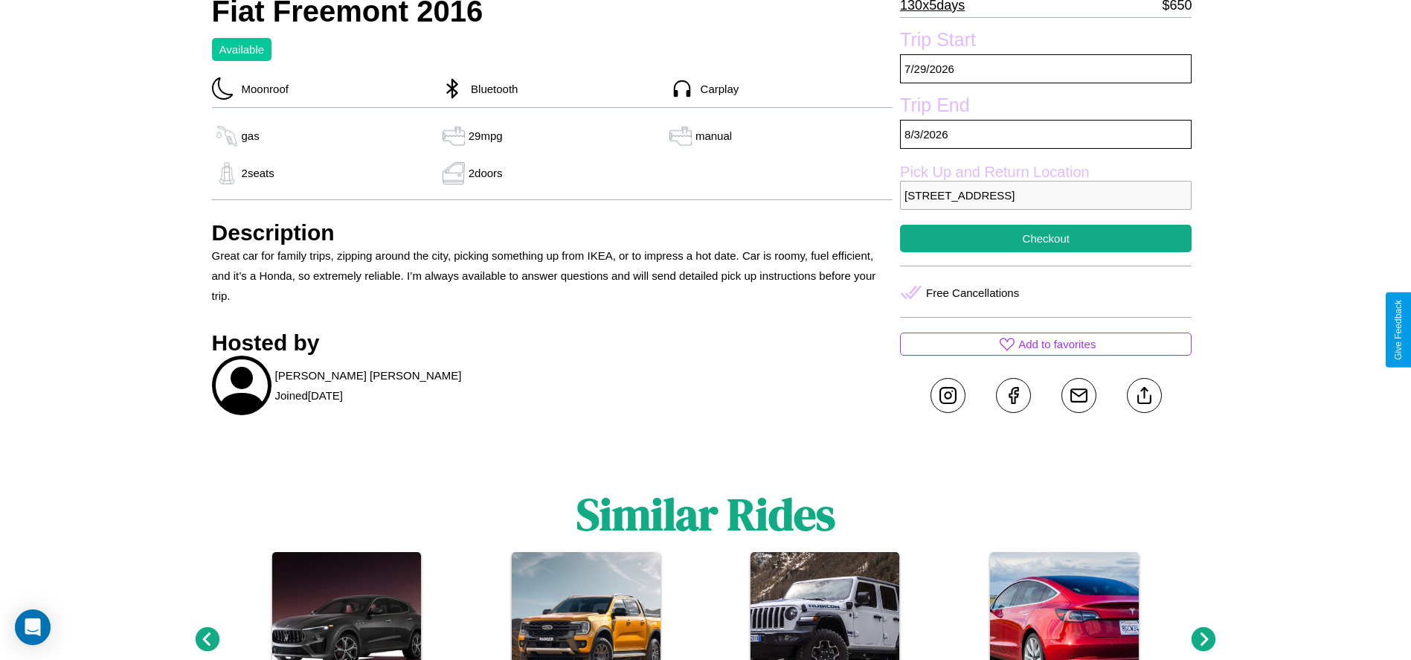
scroll to position [385, 0]
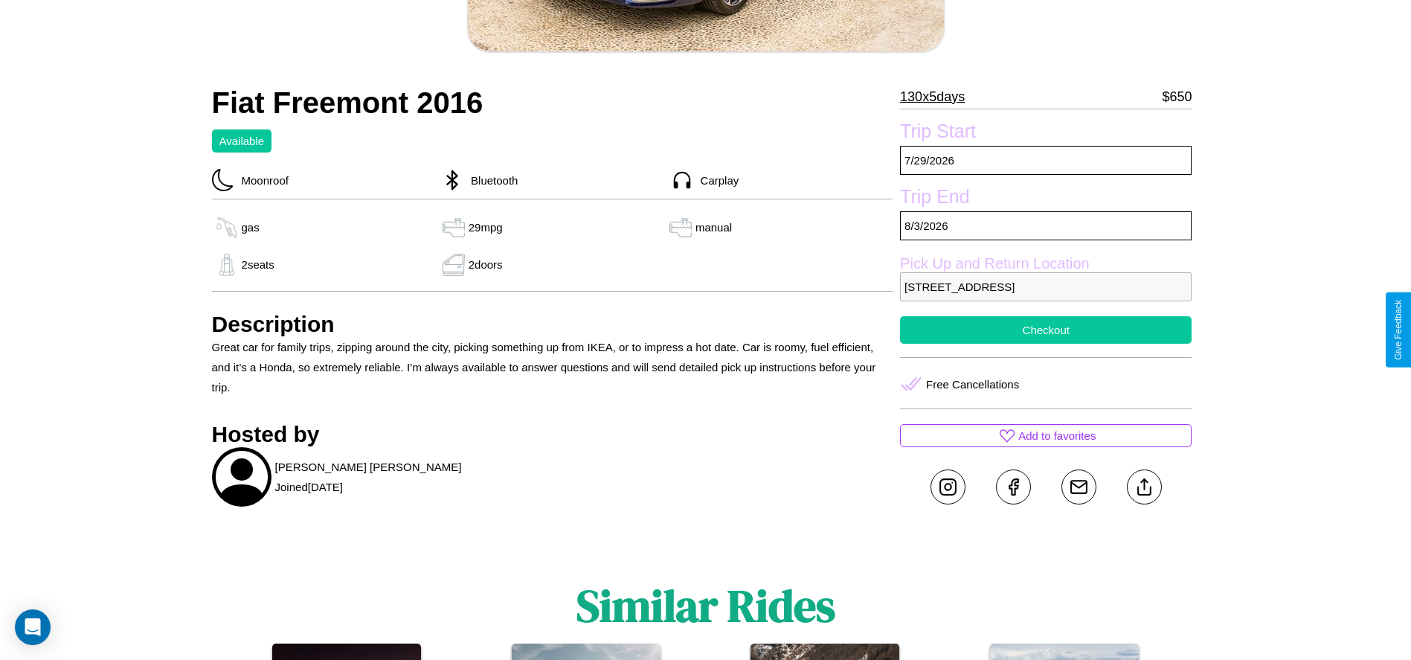
click at [1045, 329] on button "Checkout" at bounding box center [1045, 330] width 291 height 28
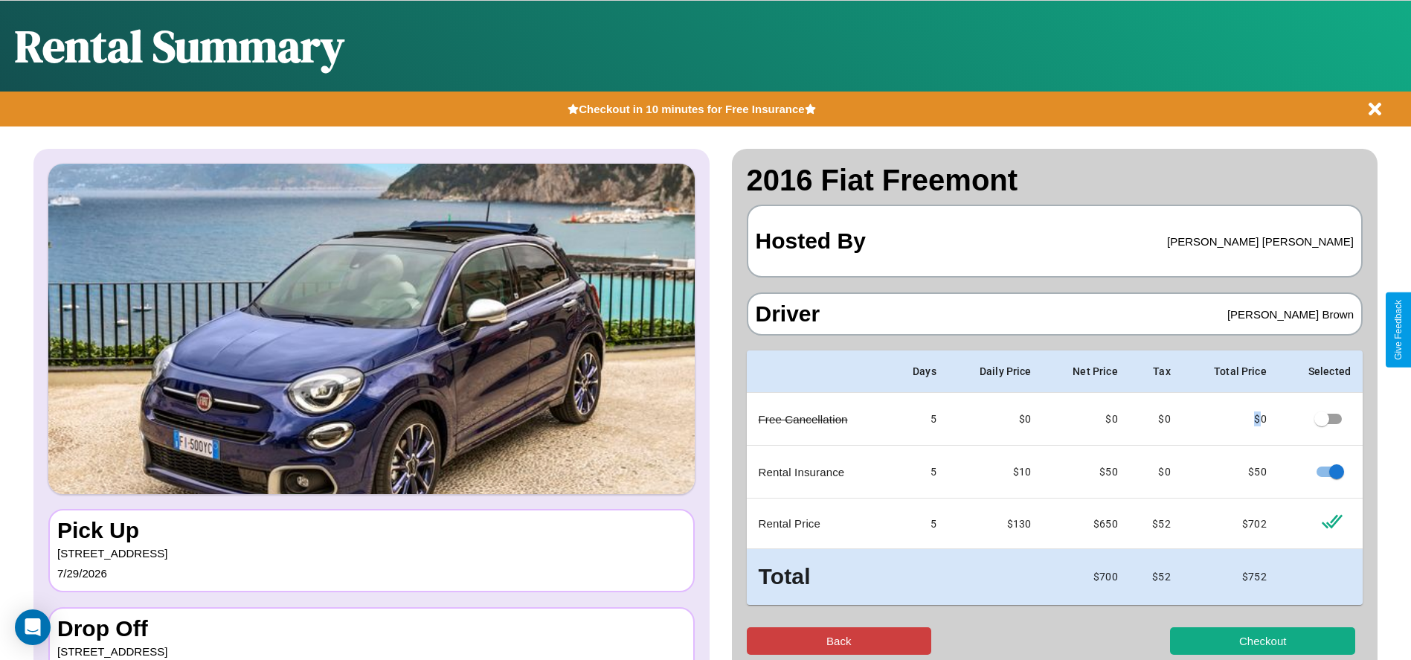
click at [838, 640] on button "Back" at bounding box center [839, 641] width 185 height 28
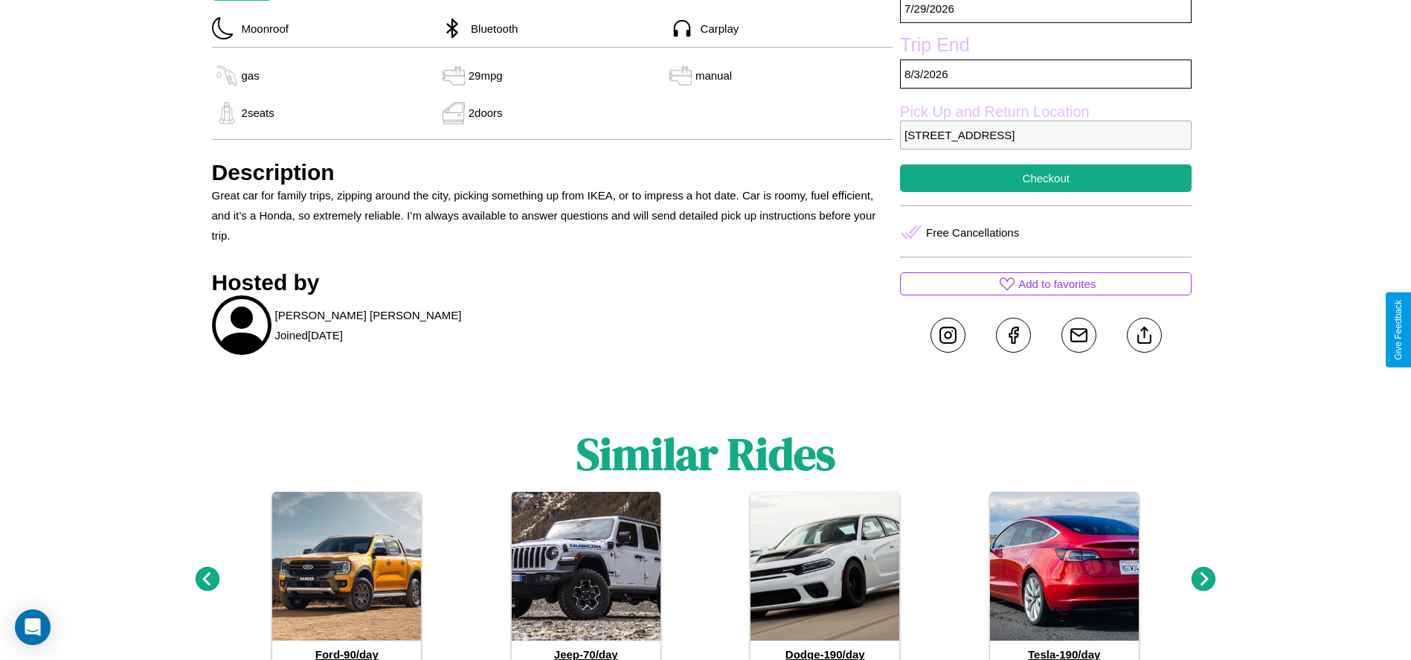
scroll to position [542, 0]
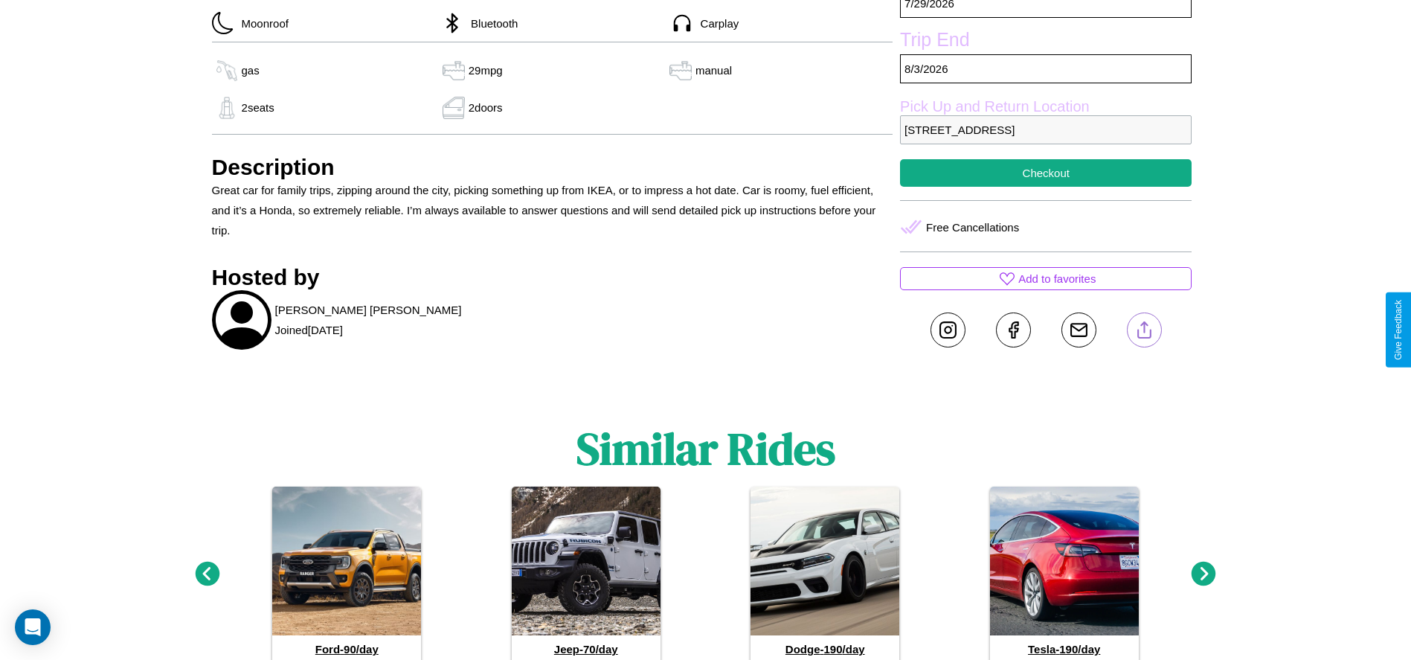
click at [1144, 329] on line at bounding box center [1144, 327] width 0 height 10
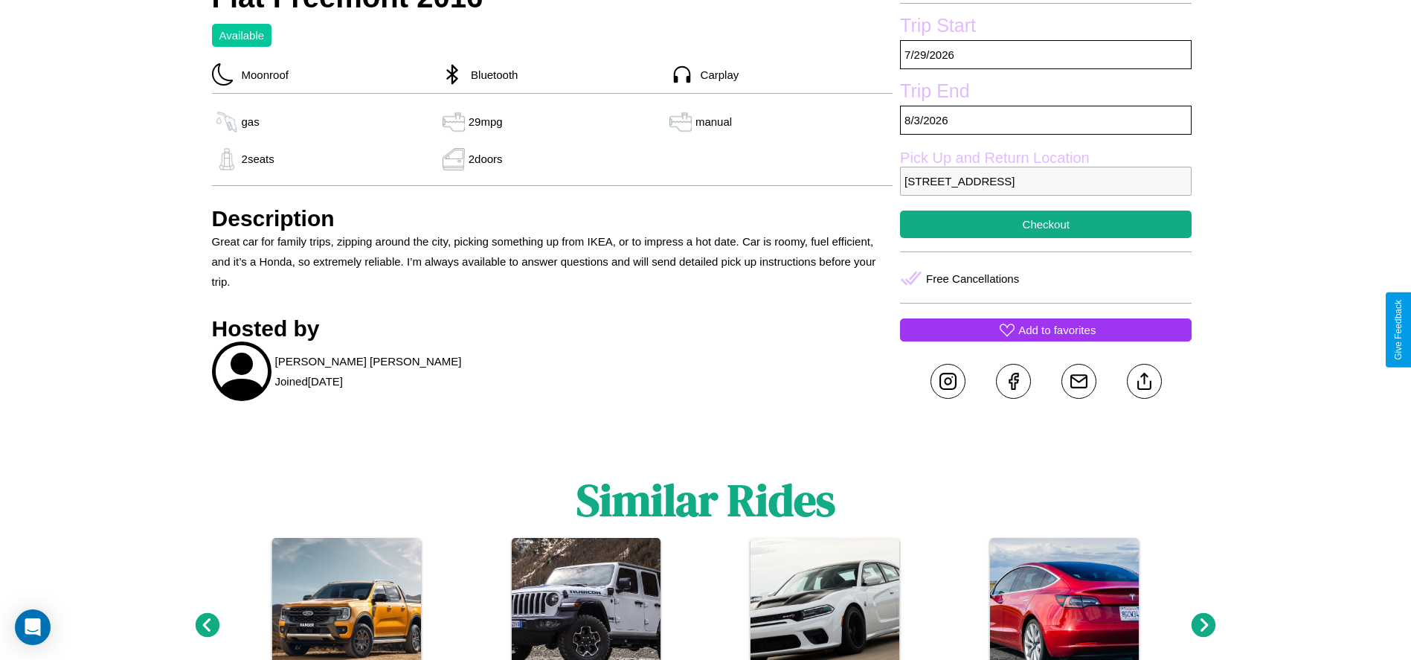
click at [1045, 329] on p "Add to favorites" at bounding box center [1056, 330] width 77 height 20
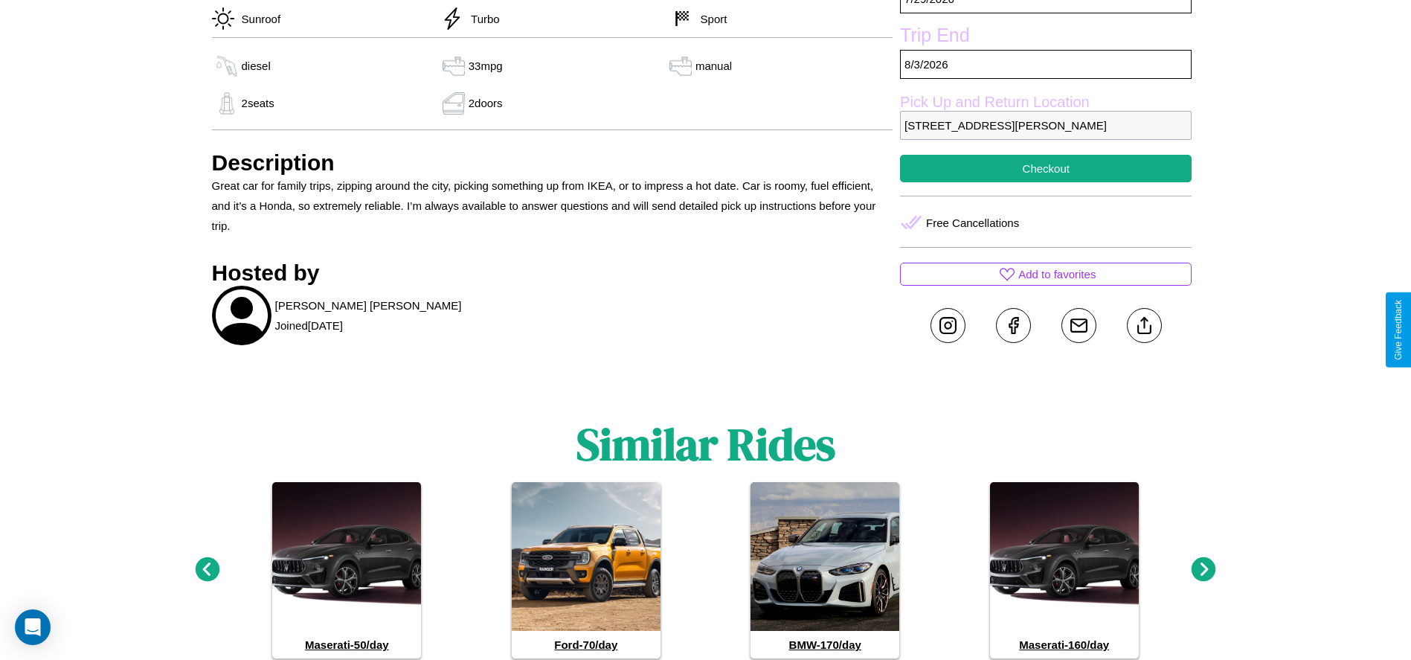
scroll to position [745, 0]
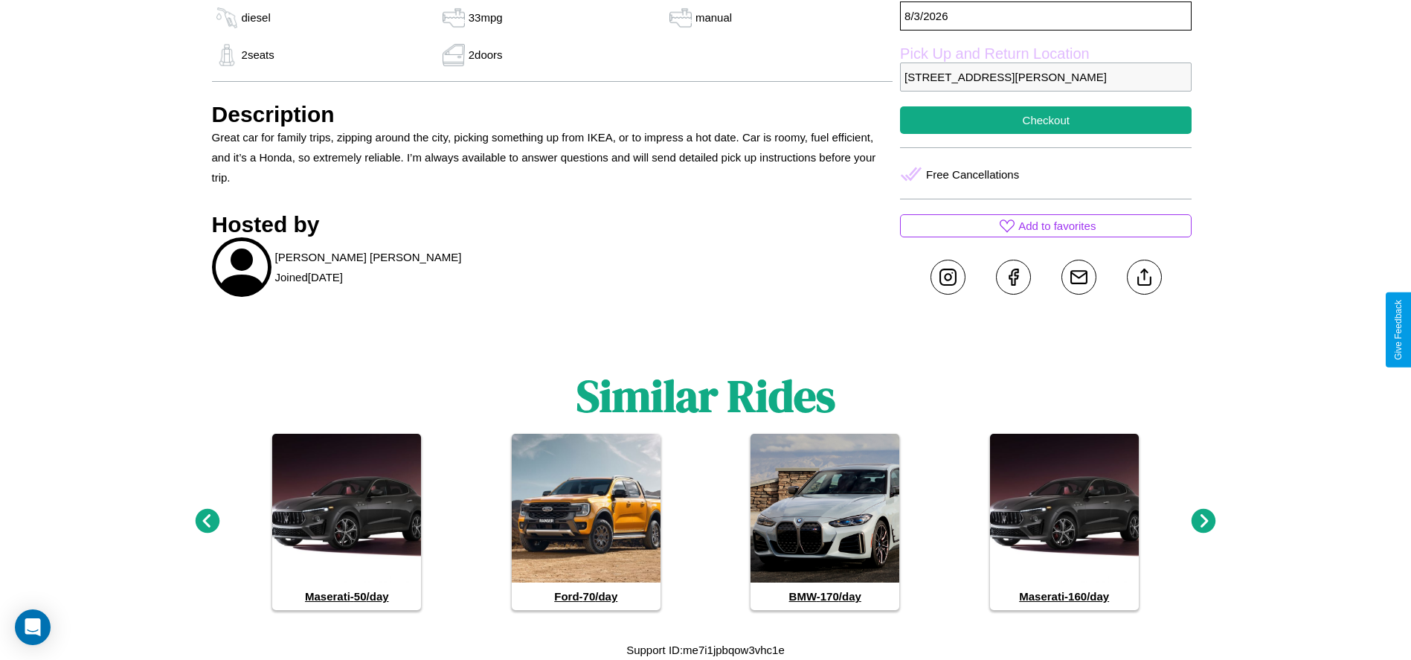
click at [1203, 521] on icon at bounding box center [1203, 521] width 25 height 25
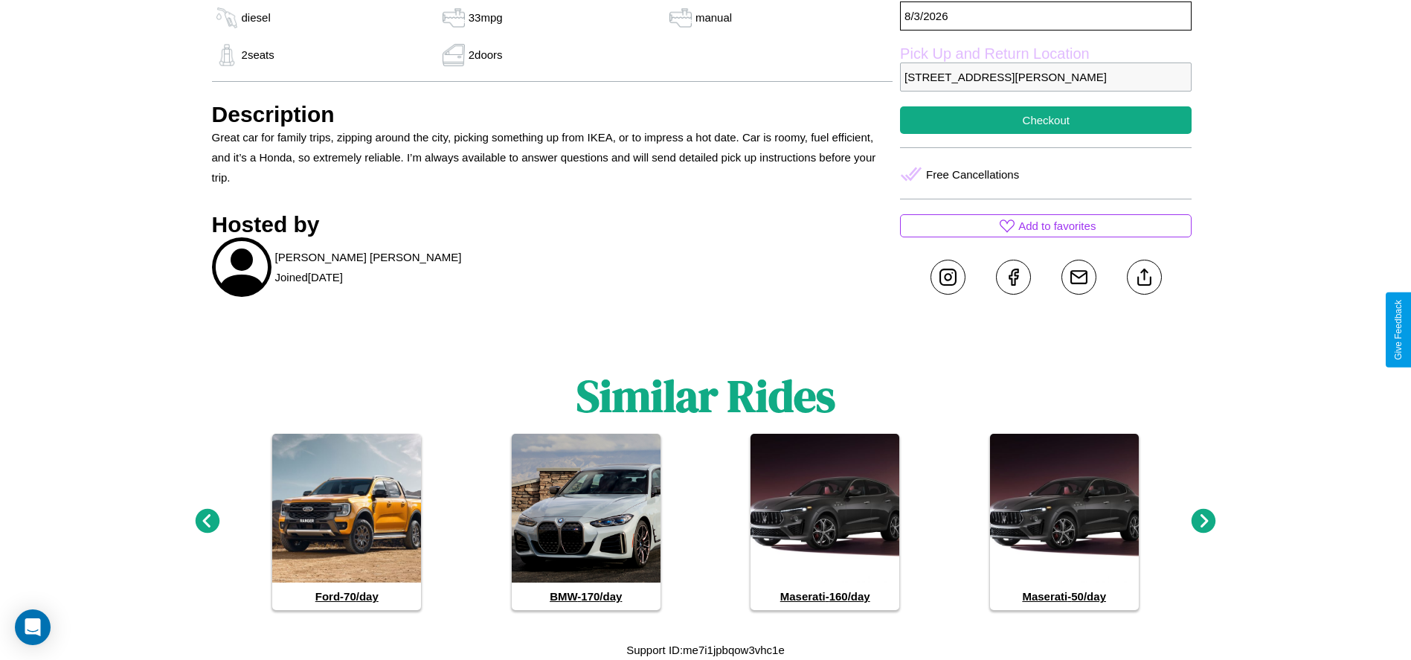
click at [207, 521] on icon at bounding box center [207, 521] width 25 height 25
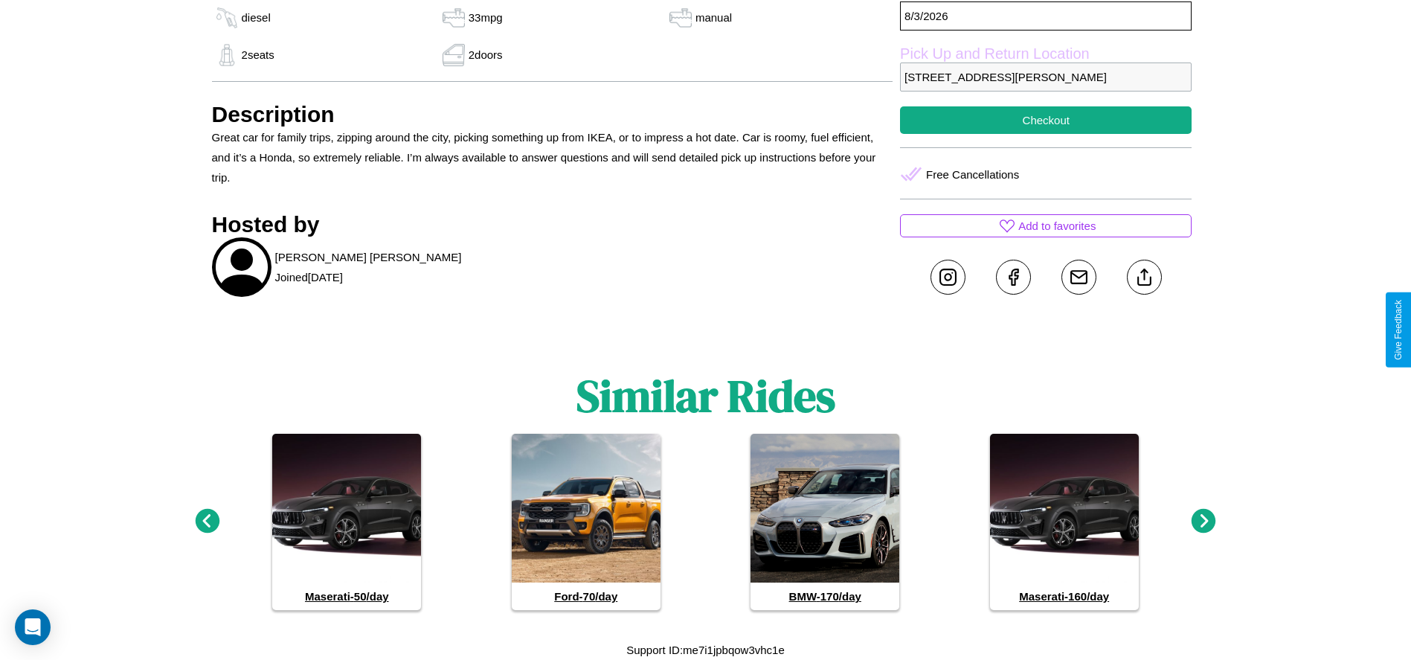
click at [1203, 521] on icon at bounding box center [1203, 521] width 25 height 25
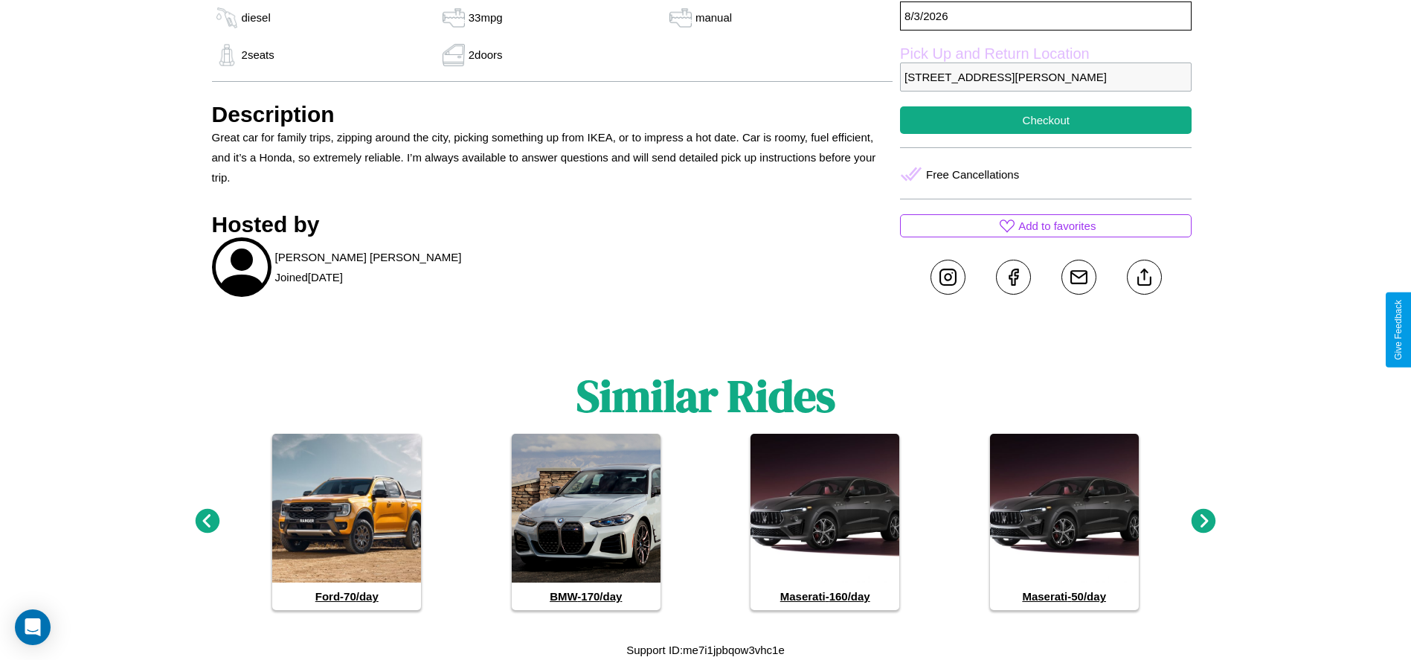
click at [207, 521] on icon at bounding box center [207, 521] width 25 height 25
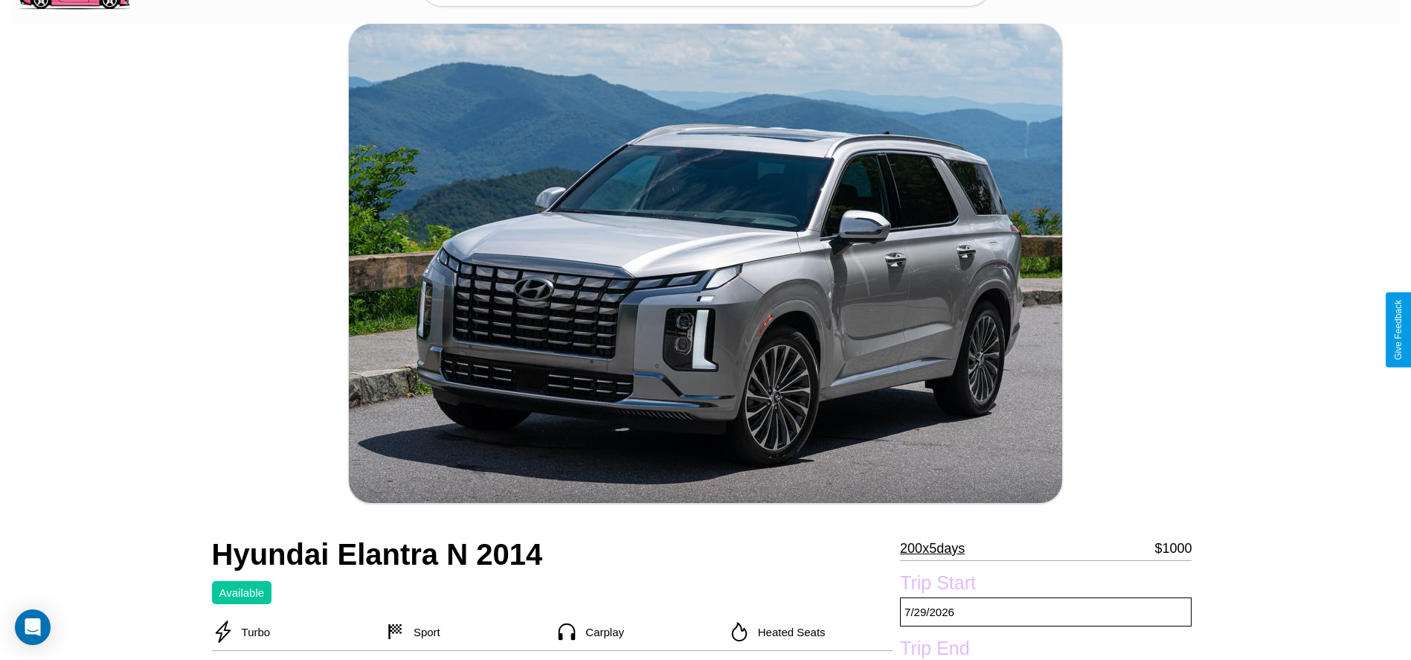
scroll to position [274, 0]
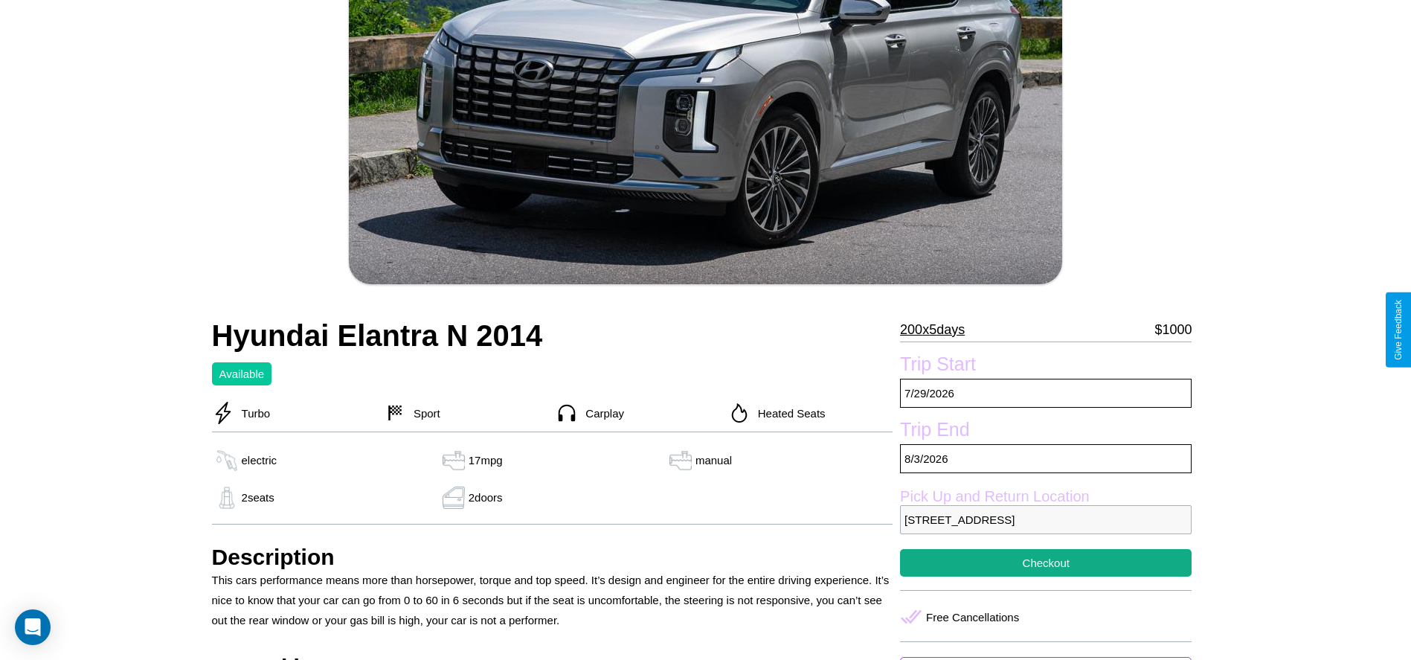
click at [938, 329] on p "200 x 5 days" at bounding box center [932, 330] width 65 height 24
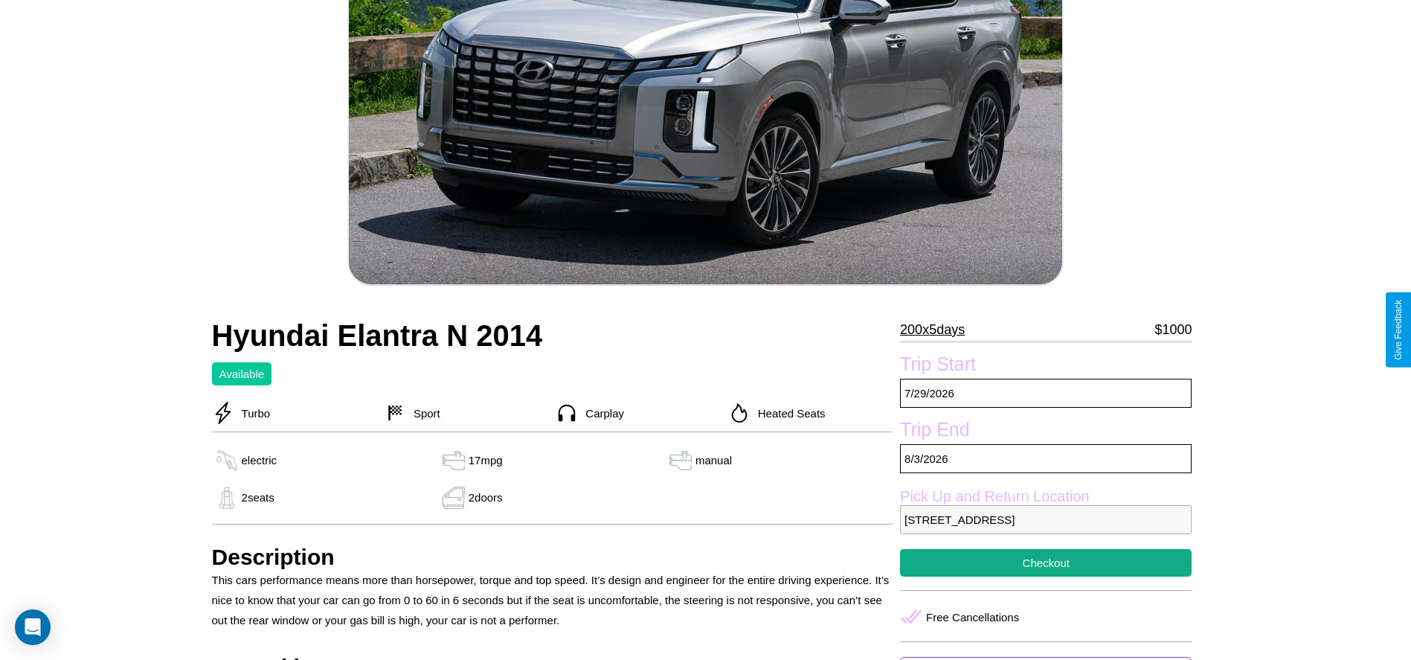
click at [938, 329] on p "200 x 5 days" at bounding box center [932, 330] width 65 height 24
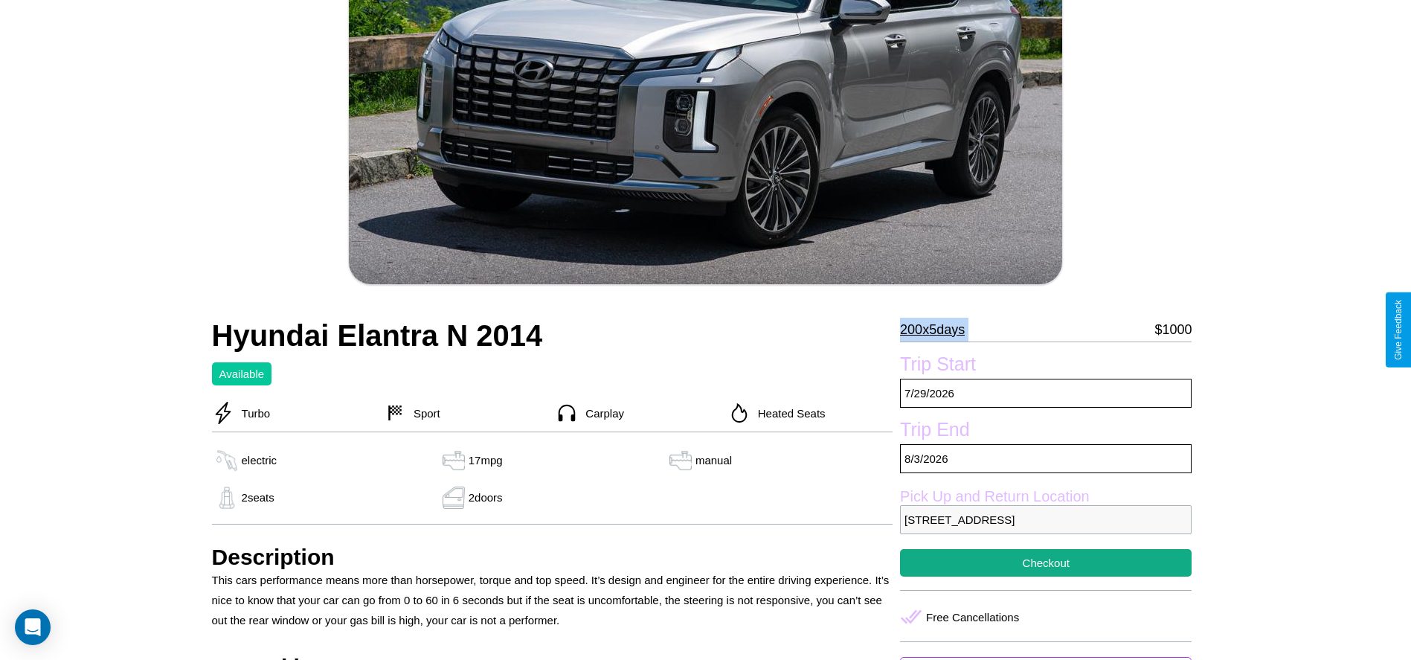
click at [938, 329] on p "200 x 5 days" at bounding box center [932, 330] width 65 height 24
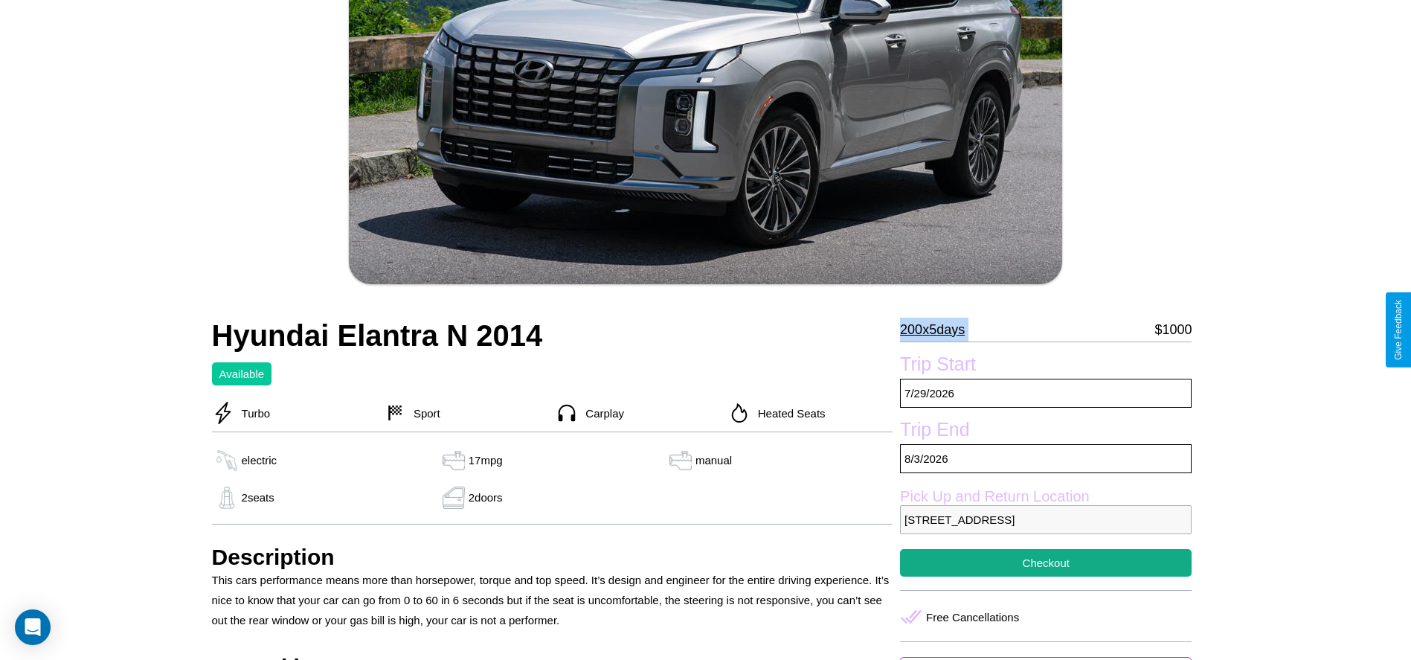
click at [938, 329] on p "200 x 5 days" at bounding box center [932, 330] width 65 height 24
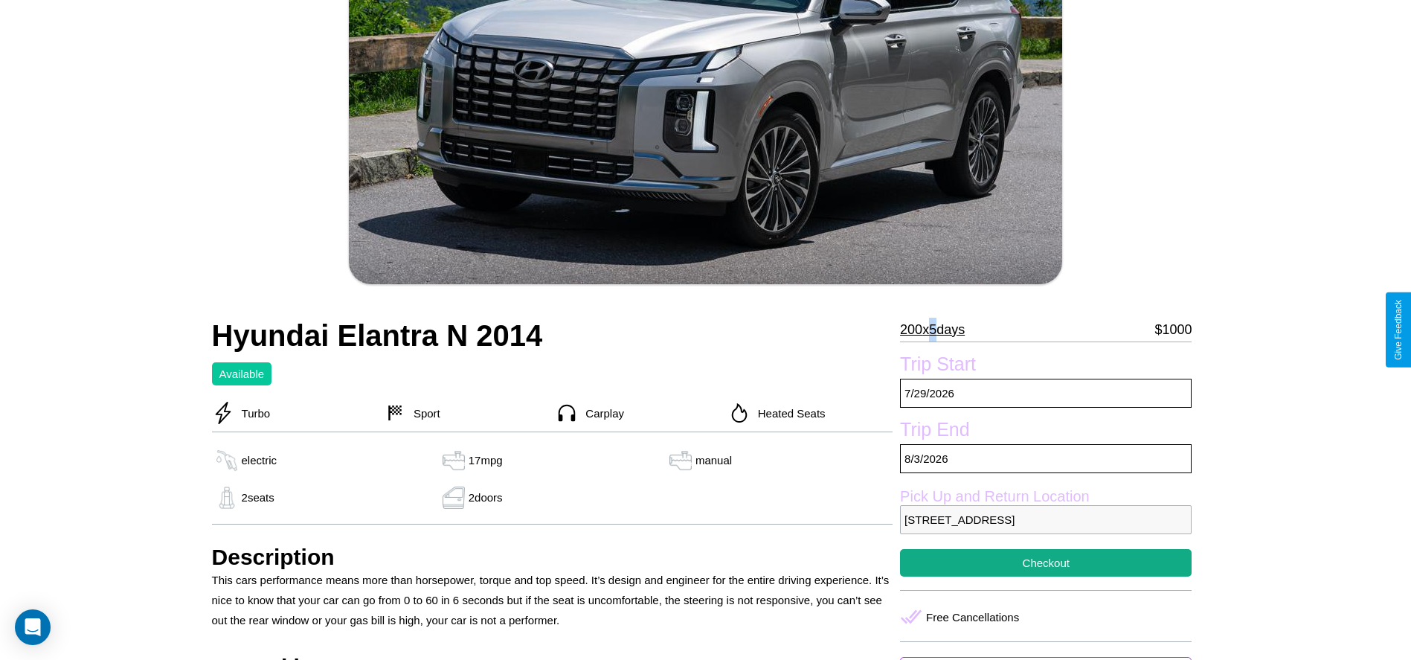
click at [938, 329] on p "200 x 5 days" at bounding box center [932, 330] width 65 height 24
